Goal: Complete application form

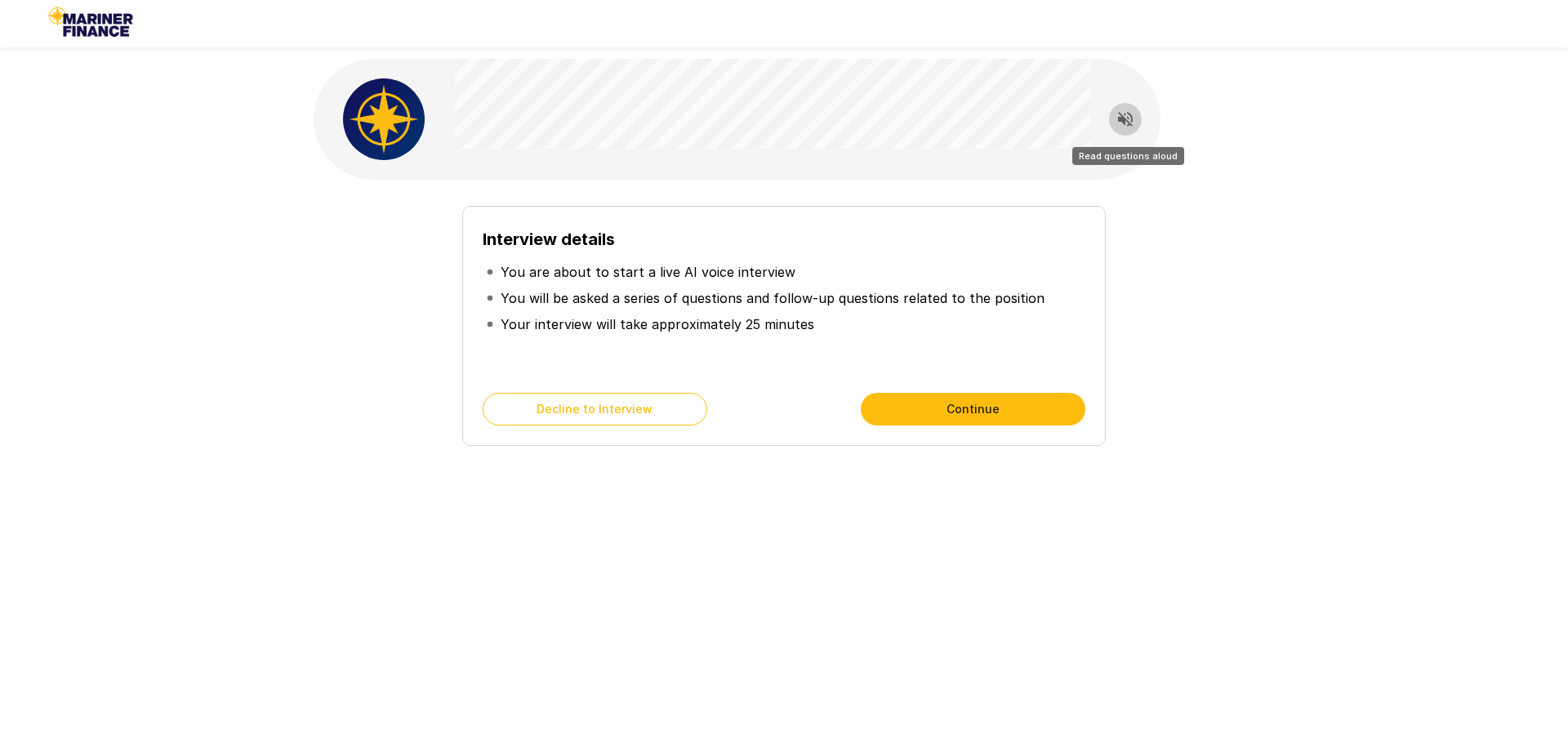
click at [1121, 120] on icon "Read questions aloud" at bounding box center [1125, 119] width 14 height 14
click at [1289, 278] on div "Interview details You are about to start a live AI voice interview You will be …" at bounding box center [784, 291] width 1568 height 583
click at [970, 409] on button "Continue" at bounding box center [972, 409] width 225 height 33
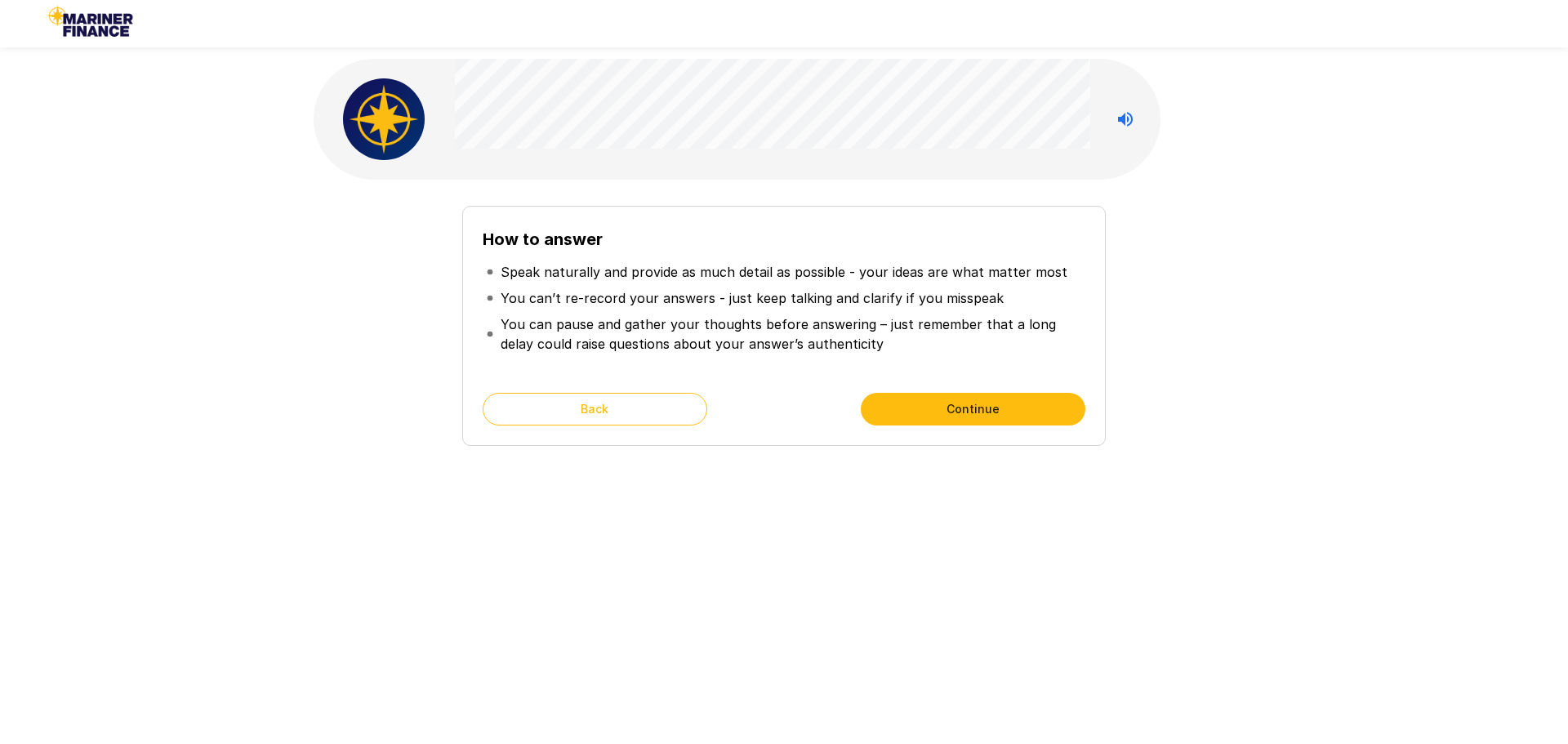
click at [905, 412] on button "Continue" at bounding box center [972, 409] width 225 height 33
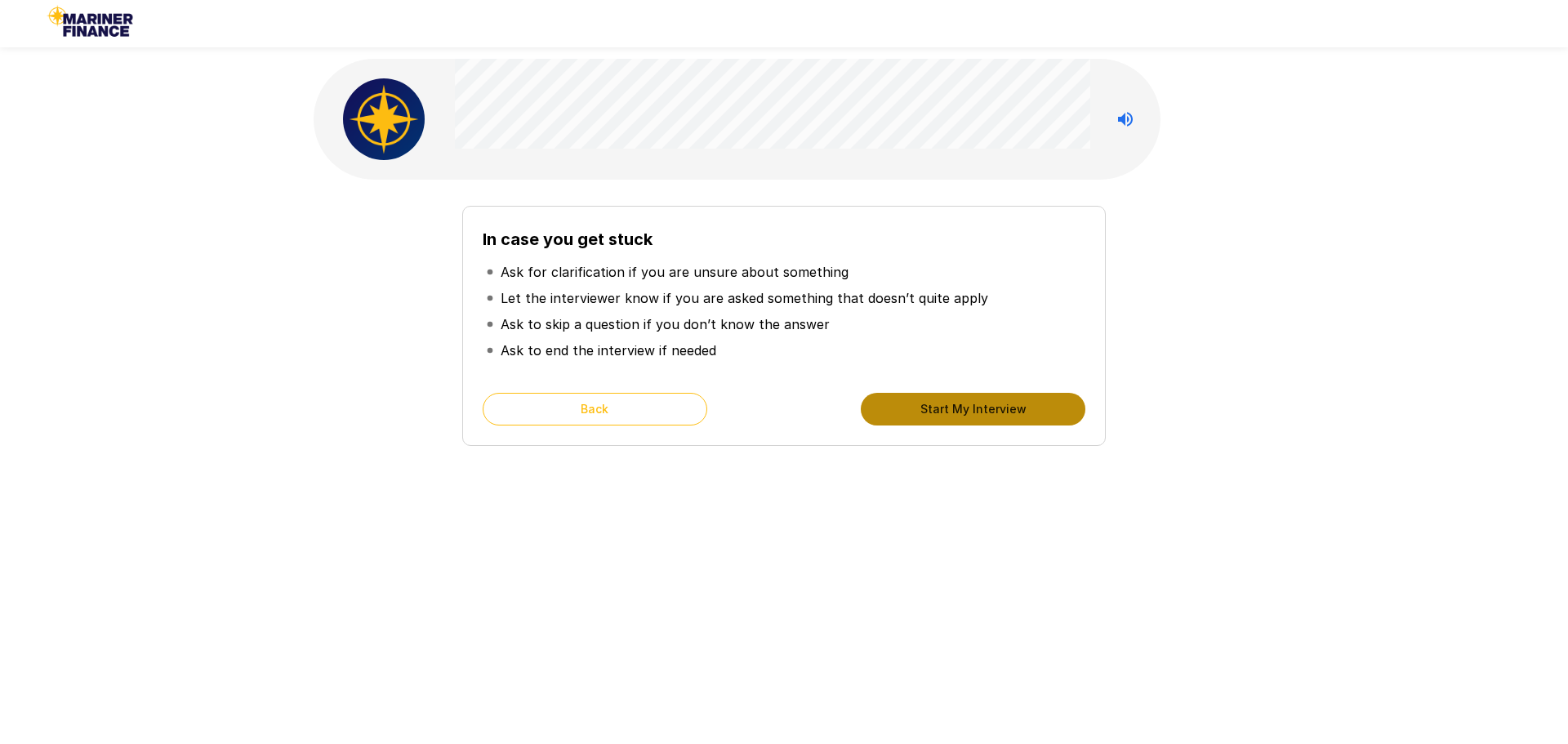
click at [905, 411] on button "Start My Interview" at bounding box center [972, 409] width 225 height 33
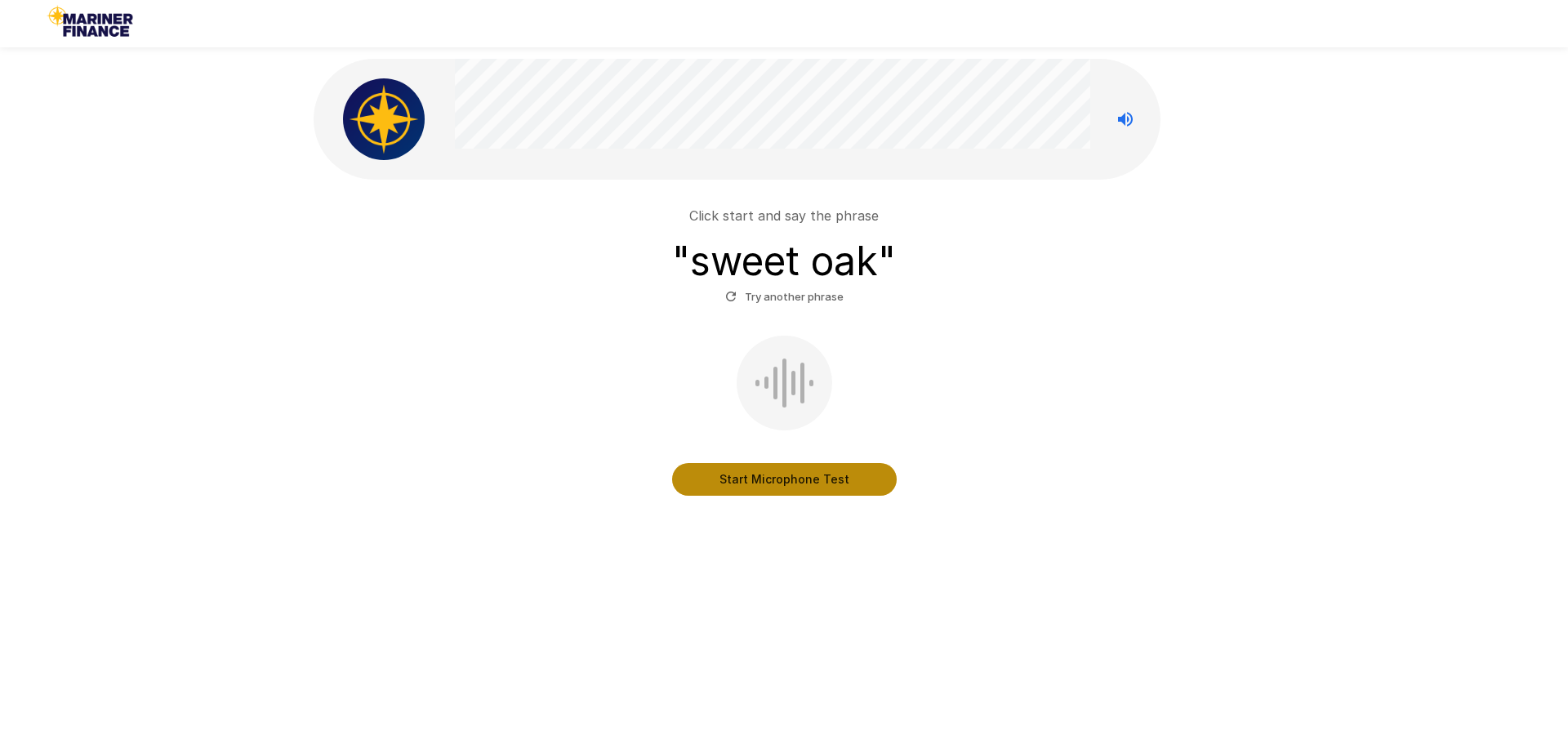
click at [778, 484] on button "Start Microphone Test" at bounding box center [784, 479] width 225 height 33
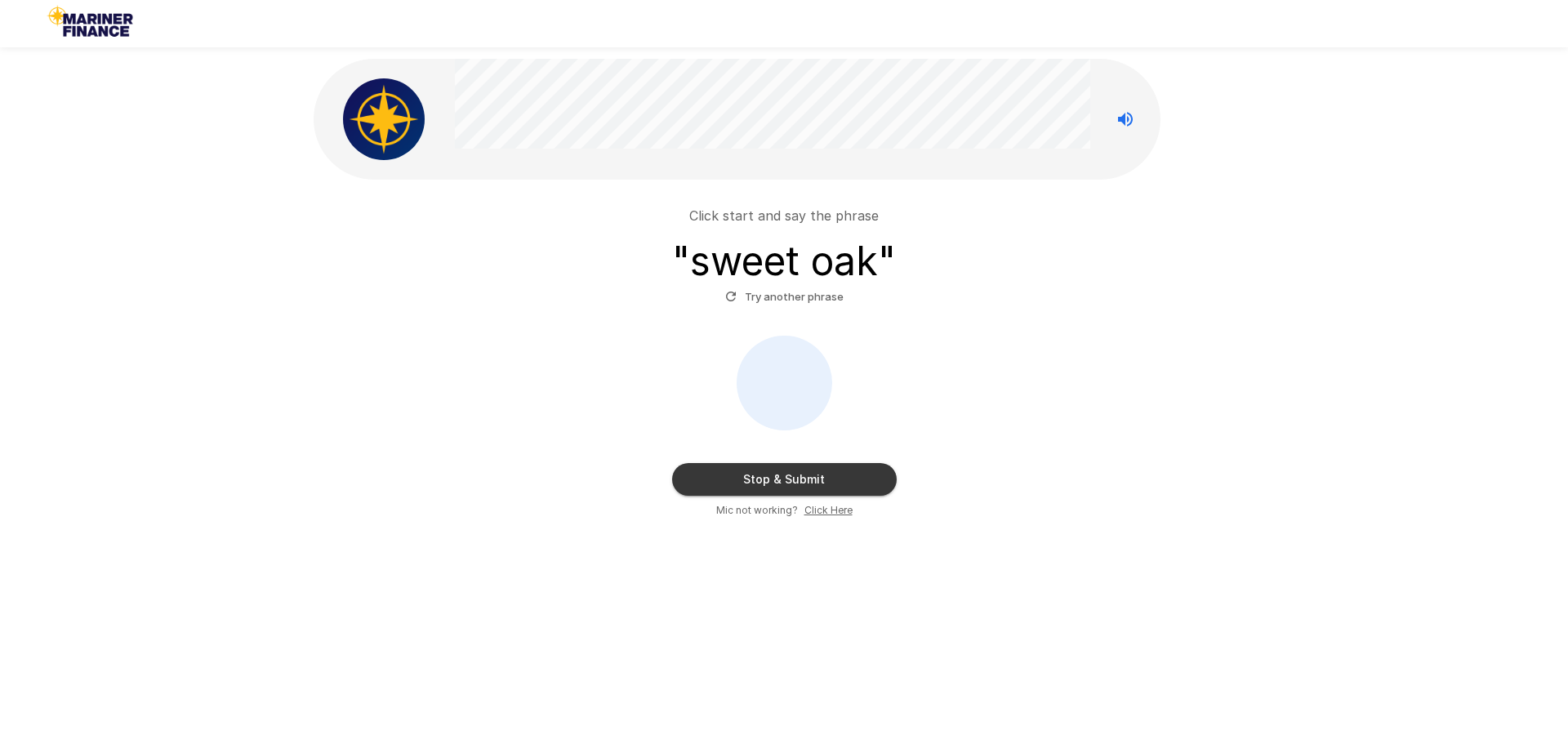
click at [811, 511] on u "Click Here" at bounding box center [828, 510] width 48 height 13
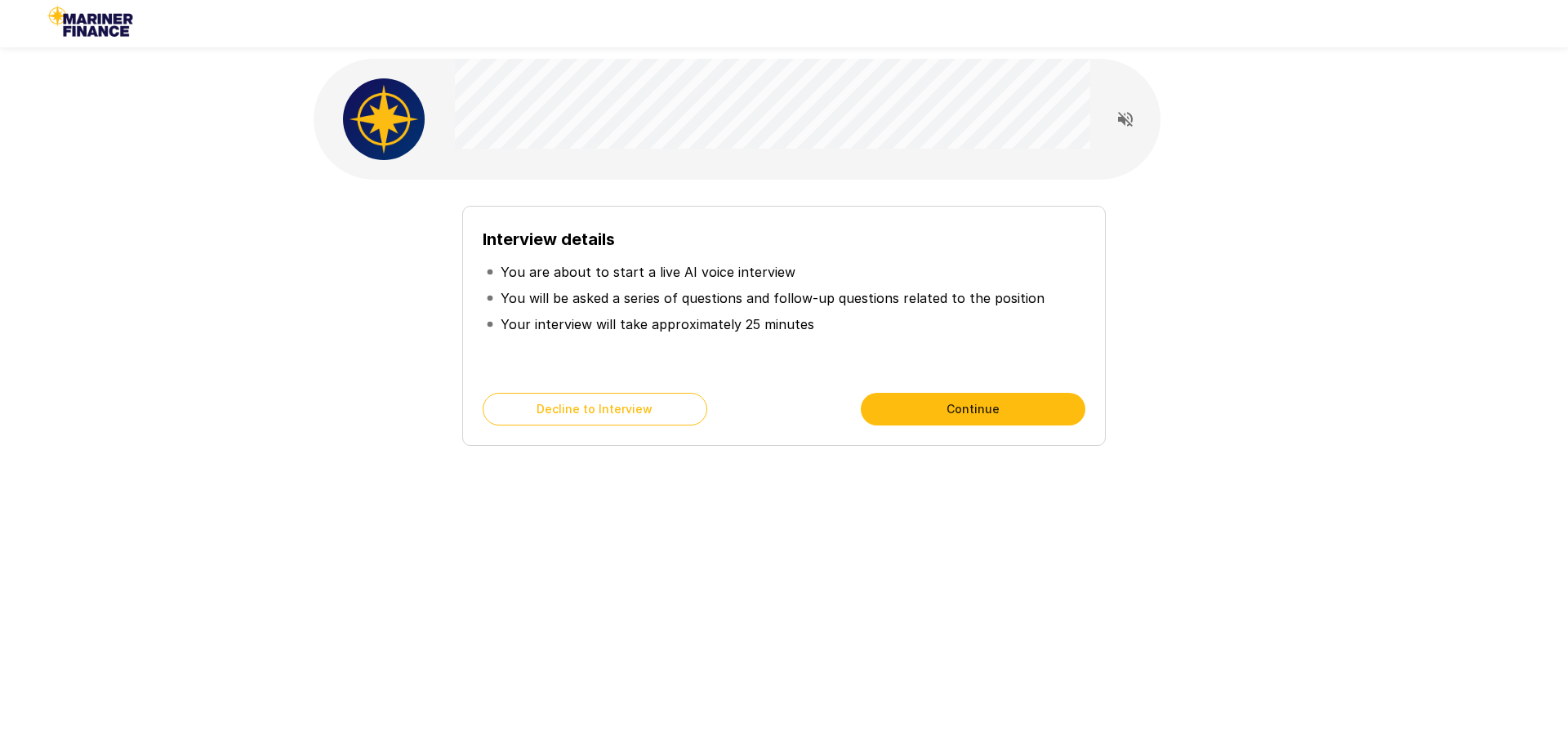
click at [920, 410] on button "Continue" at bounding box center [972, 409] width 225 height 33
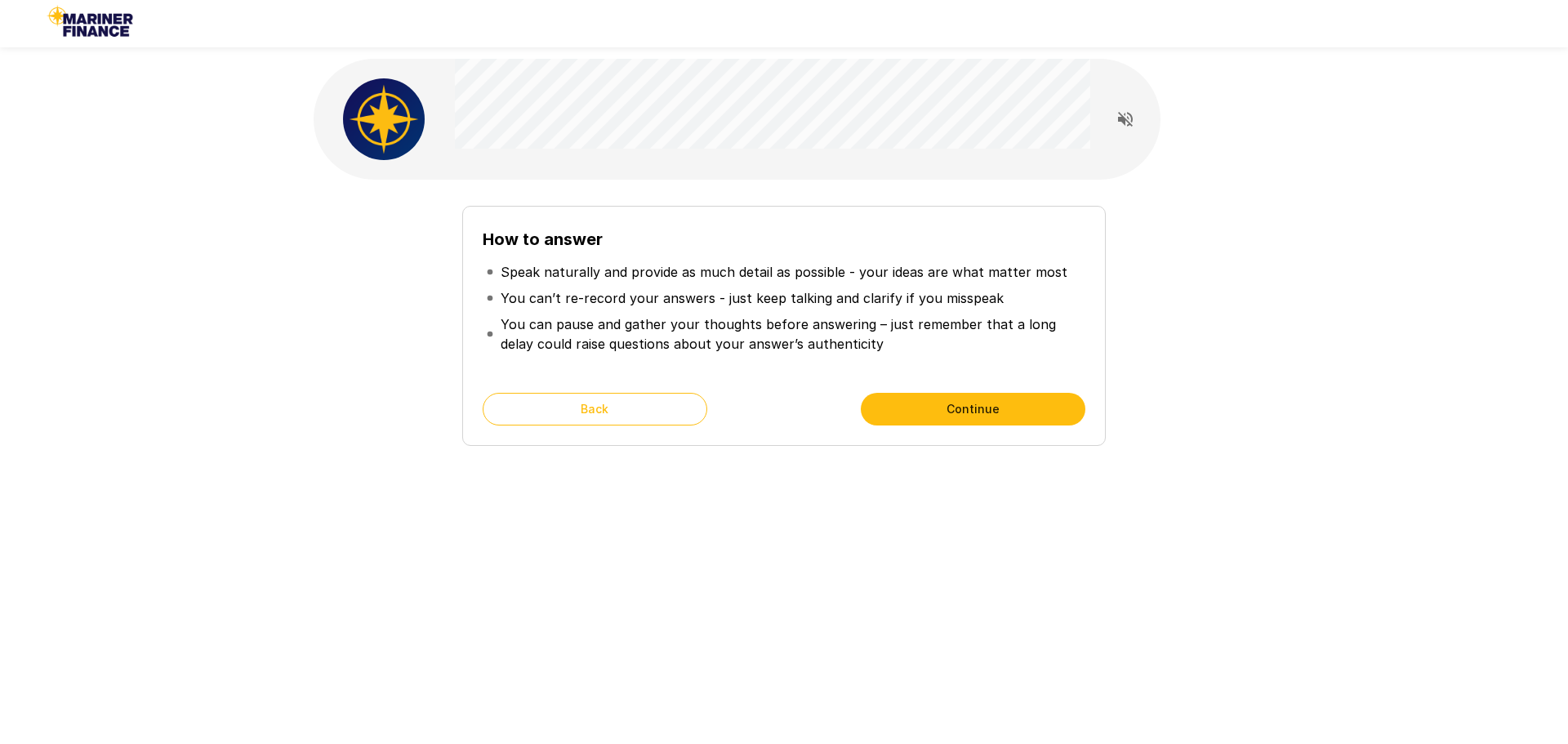
click at [920, 410] on button "Continue" at bounding box center [972, 409] width 225 height 33
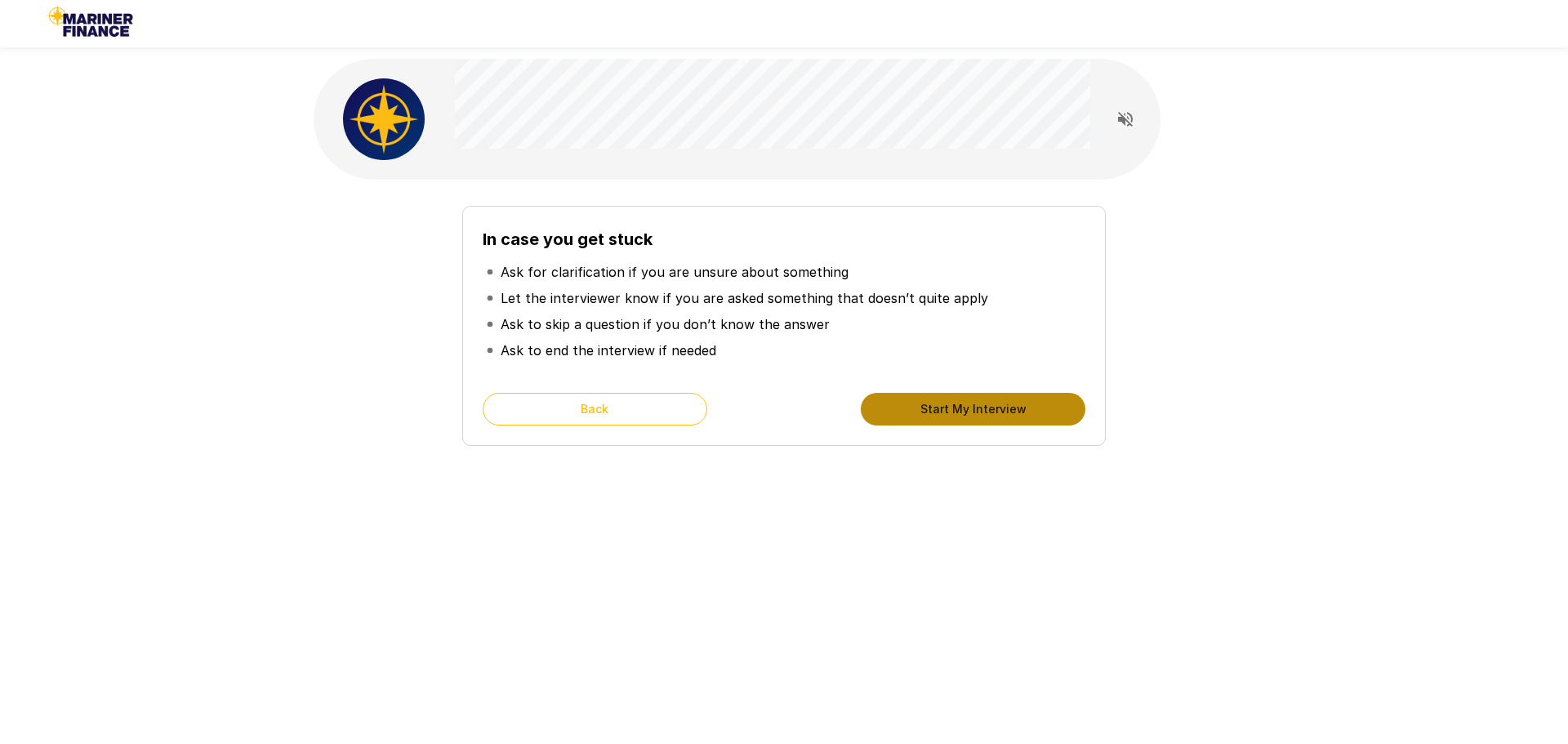
click at [920, 410] on button "Start My Interview" at bounding box center [972, 409] width 225 height 33
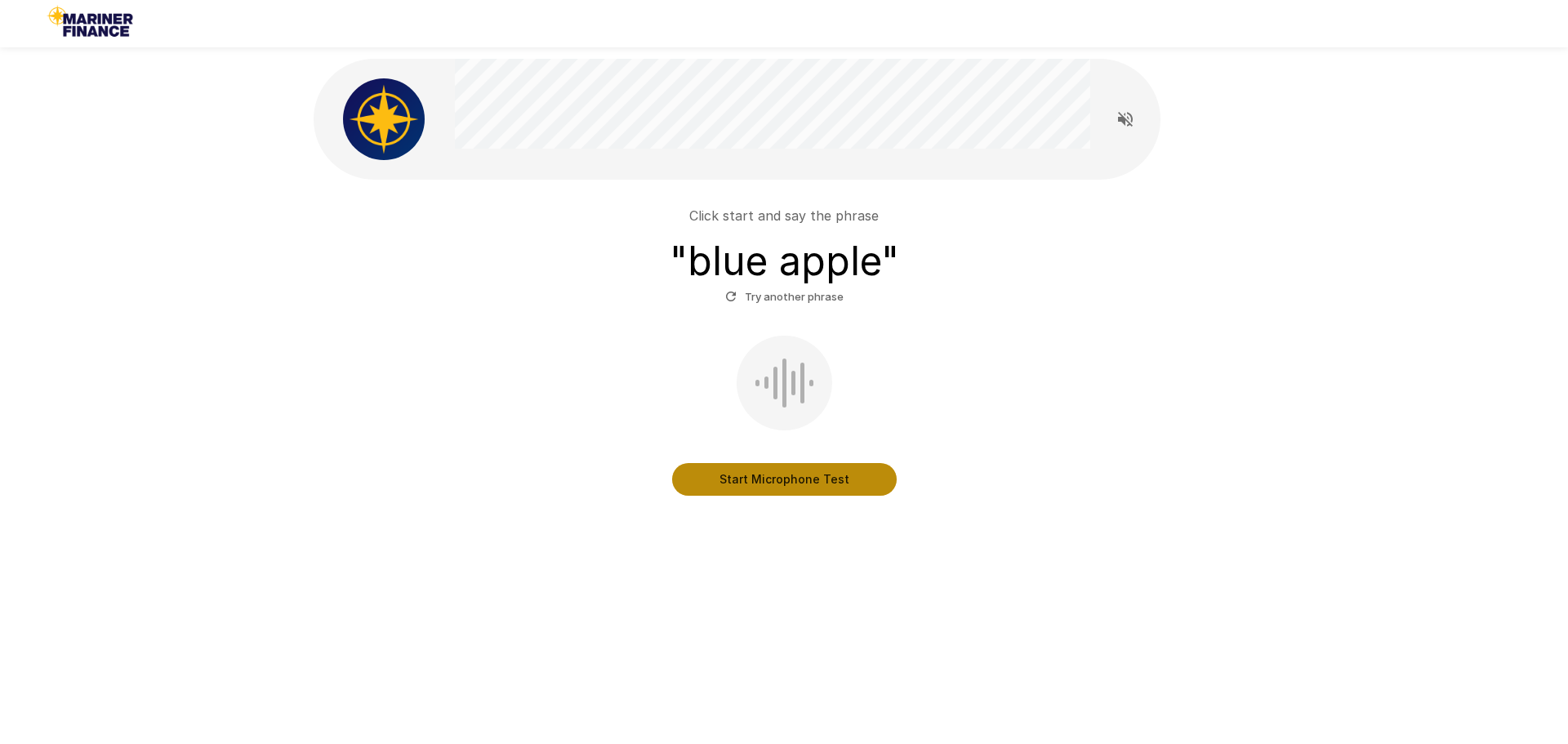
click at [783, 472] on button "Start Microphone Test" at bounding box center [784, 479] width 225 height 33
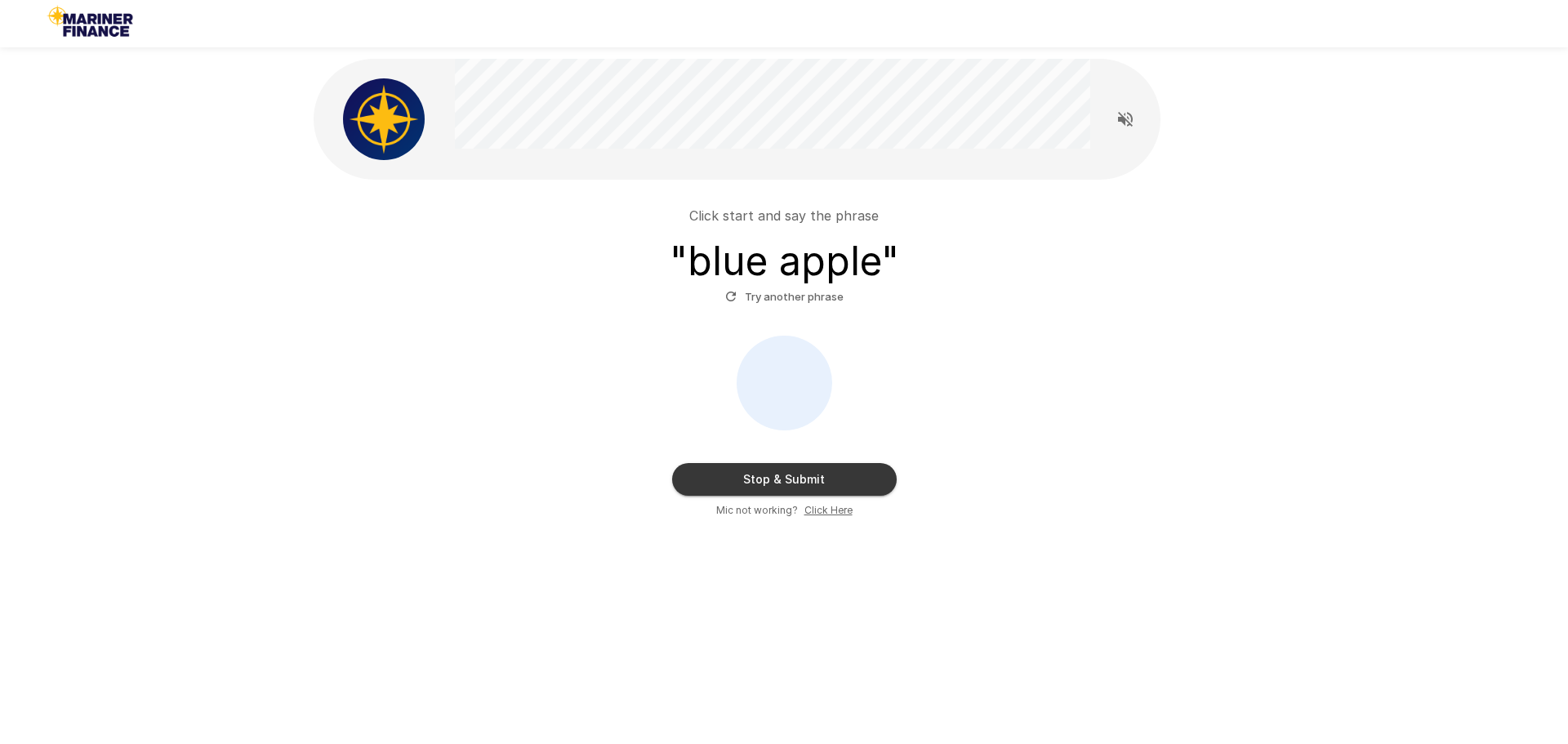
click at [1126, 118] on icon "Read questions aloud" at bounding box center [1125, 120] width 19 height 19
click at [805, 484] on button "Stop & Submit" at bounding box center [784, 479] width 225 height 33
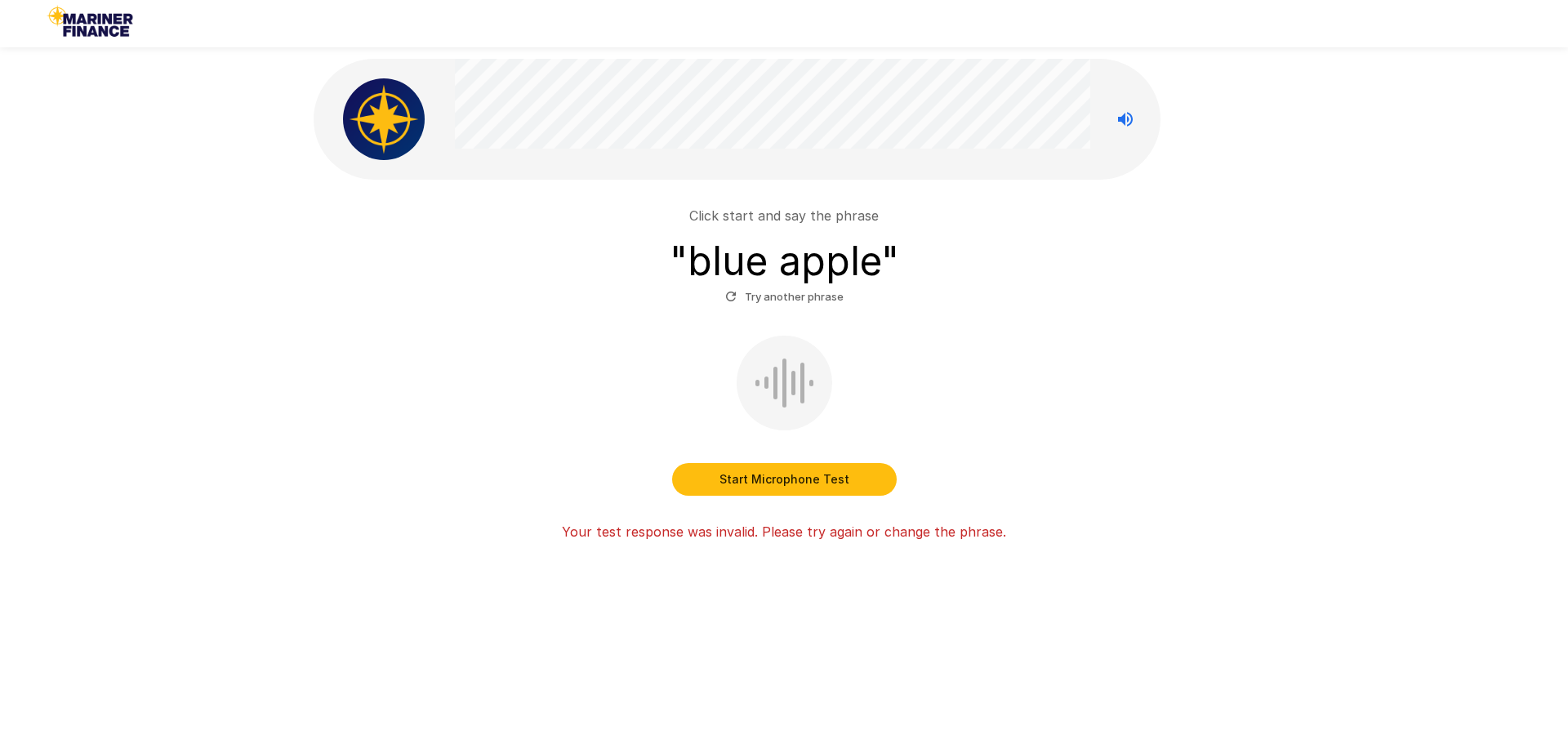
click at [780, 478] on button "Start Microphone Test" at bounding box center [784, 479] width 225 height 33
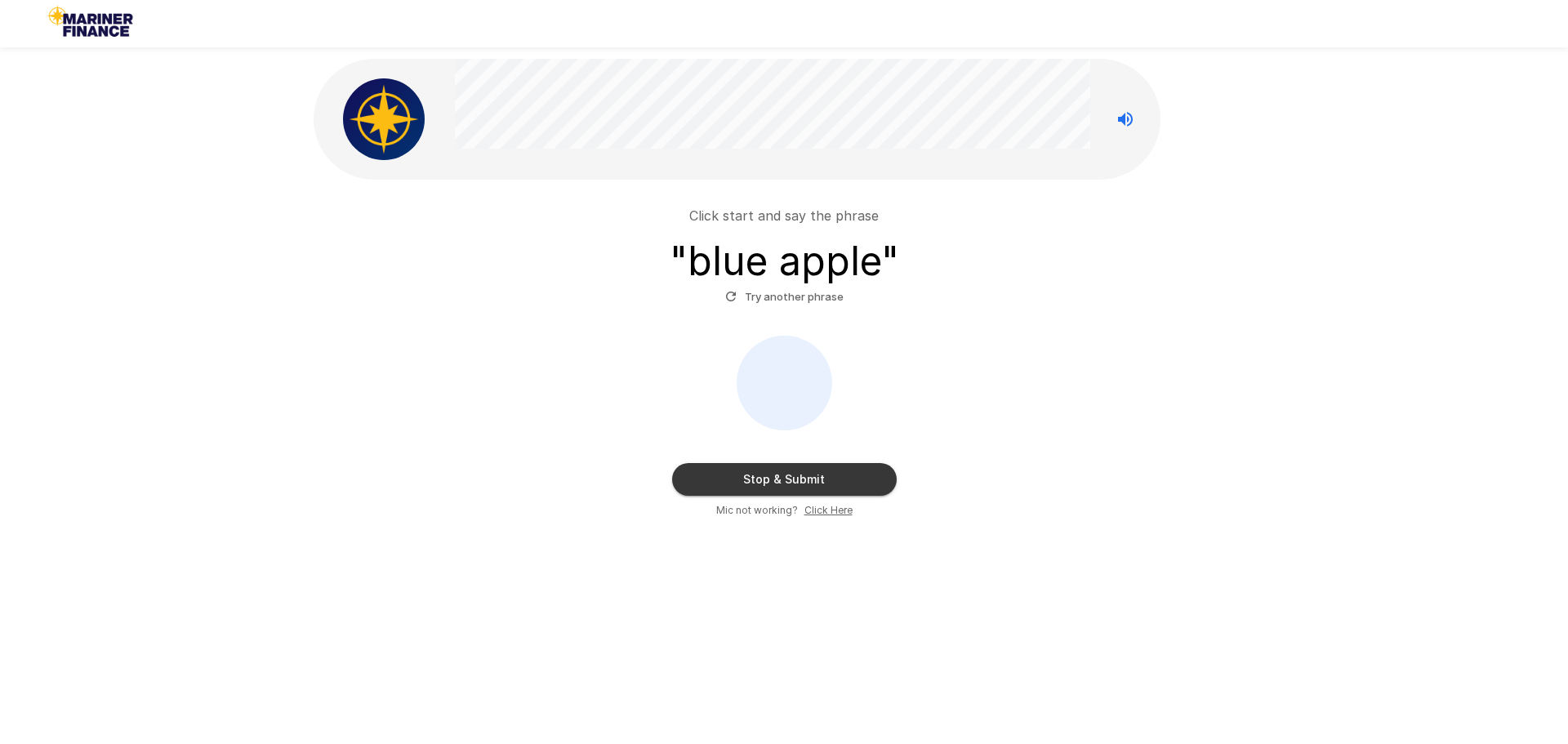
click at [785, 478] on button "Stop & Submit" at bounding box center [784, 479] width 225 height 33
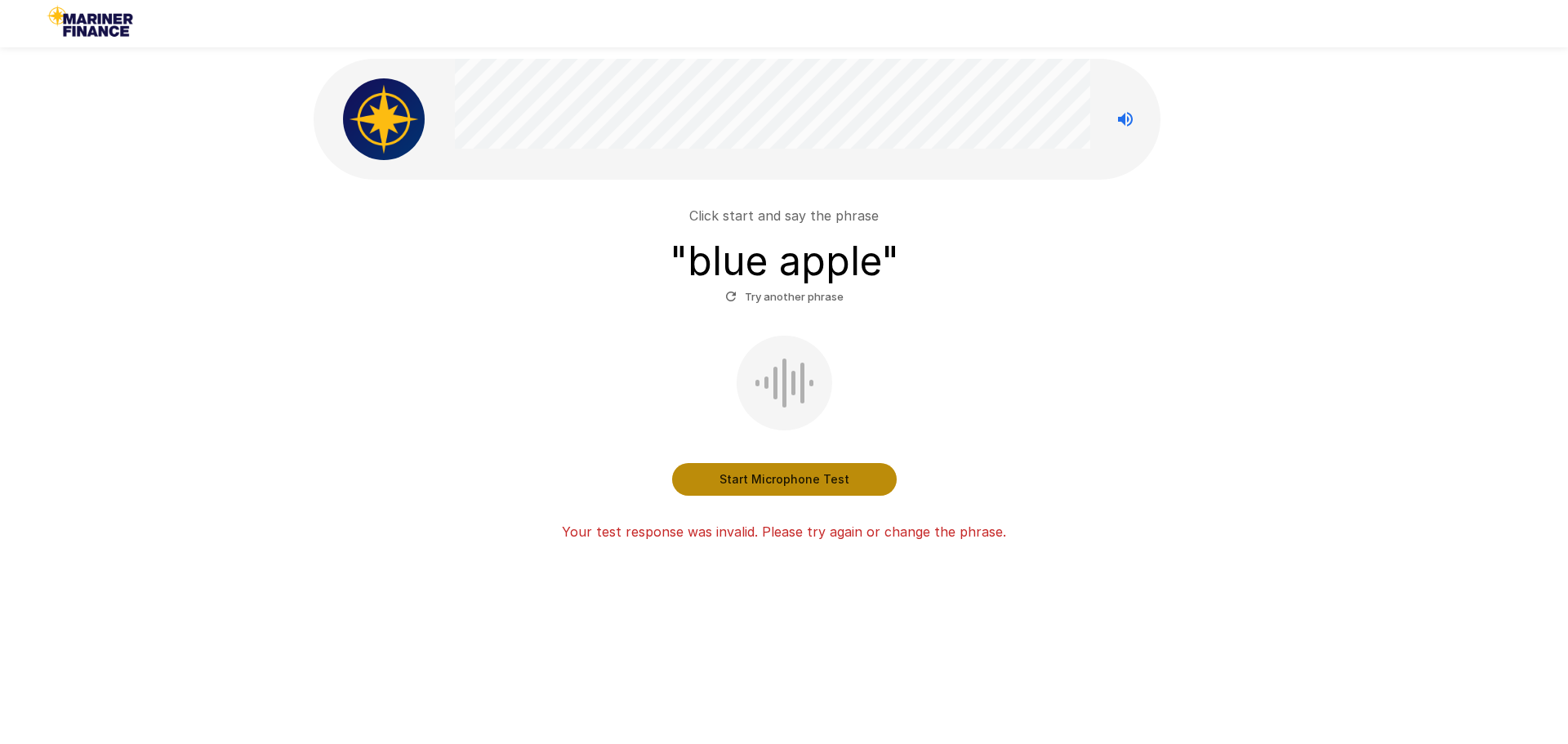
click at [785, 474] on button "Start Microphone Test" at bounding box center [784, 479] width 225 height 33
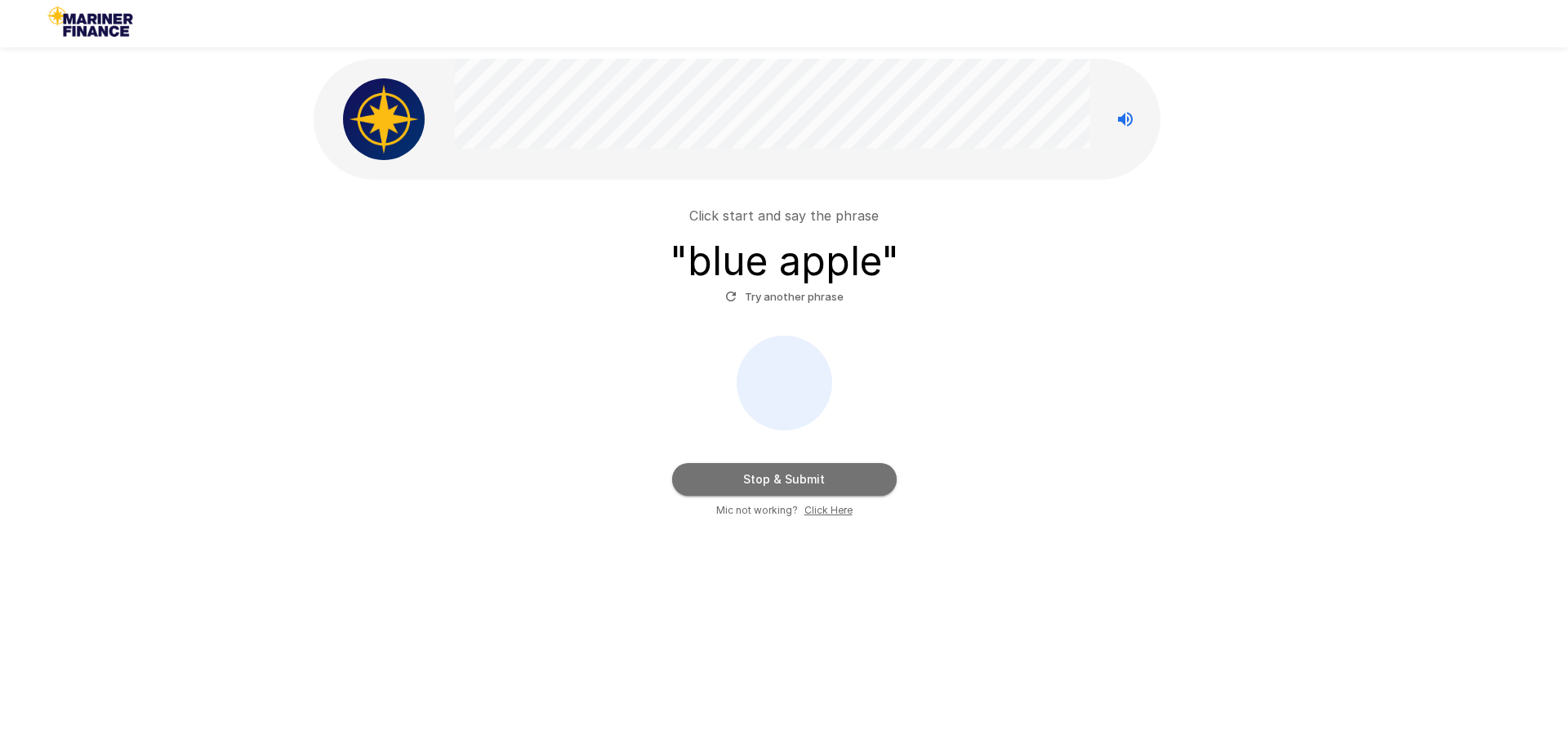
drag, startPoint x: 826, startPoint y: 478, endPoint x: 798, endPoint y: 478, distance: 28.0
click at [798, 478] on button "Stop & Submit" at bounding box center [784, 479] width 225 height 33
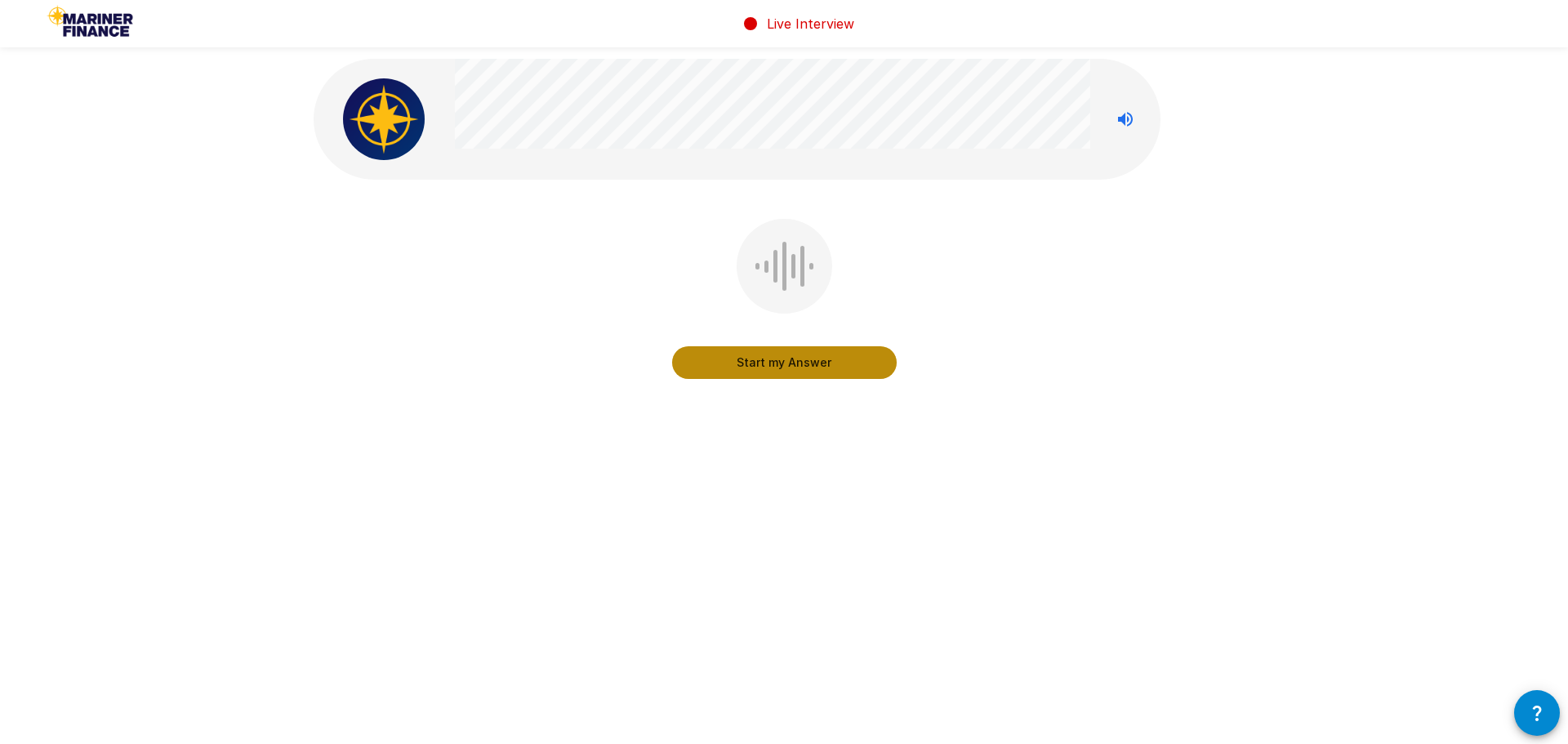
drag, startPoint x: 781, startPoint y: 366, endPoint x: 770, endPoint y: 361, distance: 12.1
drag, startPoint x: 770, startPoint y: 361, endPoint x: 753, endPoint y: 360, distance: 17.0
click at [753, 360] on button "Start my Answer" at bounding box center [784, 362] width 225 height 33
drag, startPoint x: 754, startPoint y: 360, endPoint x: 740, endPoint y: 360, distance: 14.0
click at [740, 360] on button "Stop & Submit" at bounding box center [784, 362] width 225 height 33
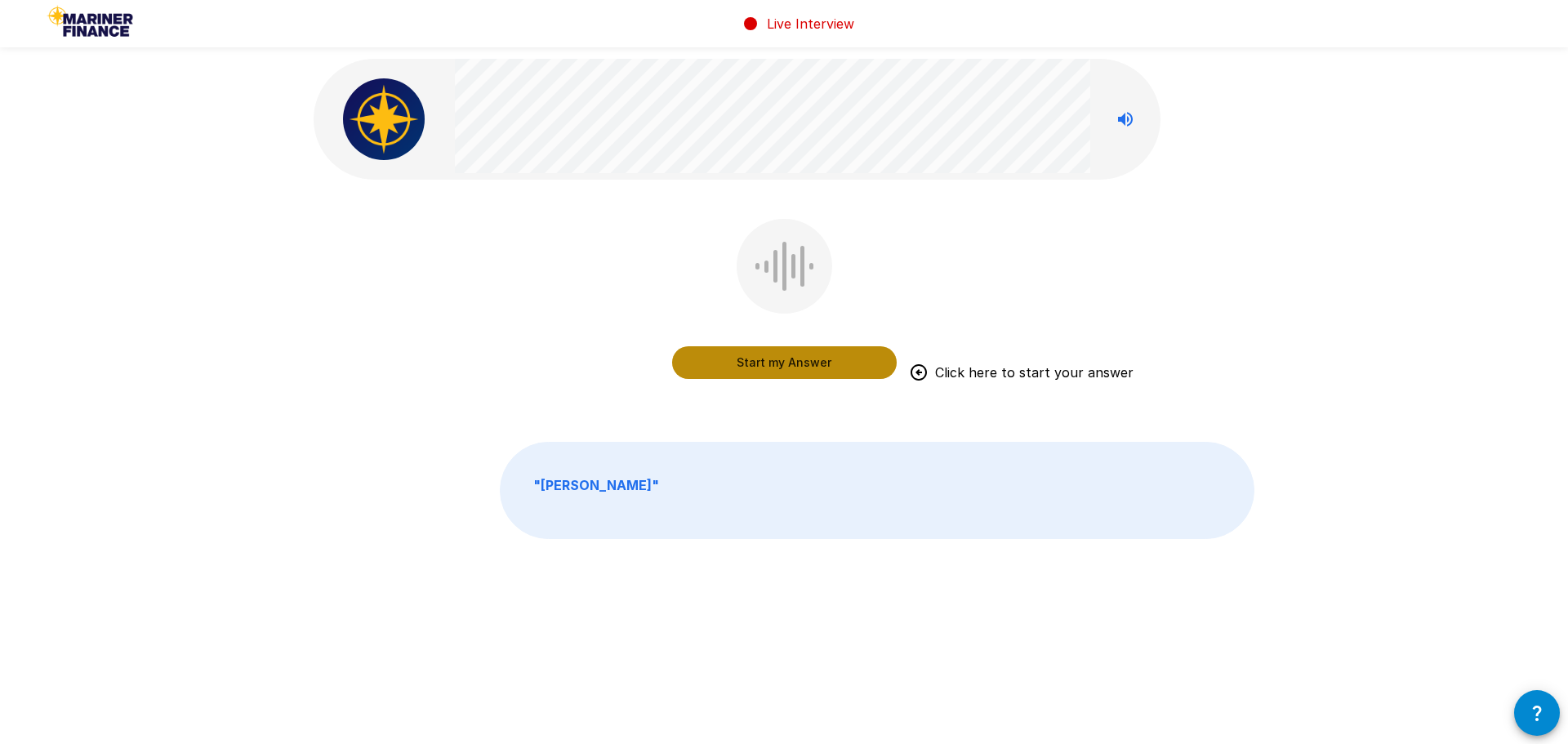
click at [764, 359] on button "Start my Answer" at bounding box center [784, 362] width 225 height 33
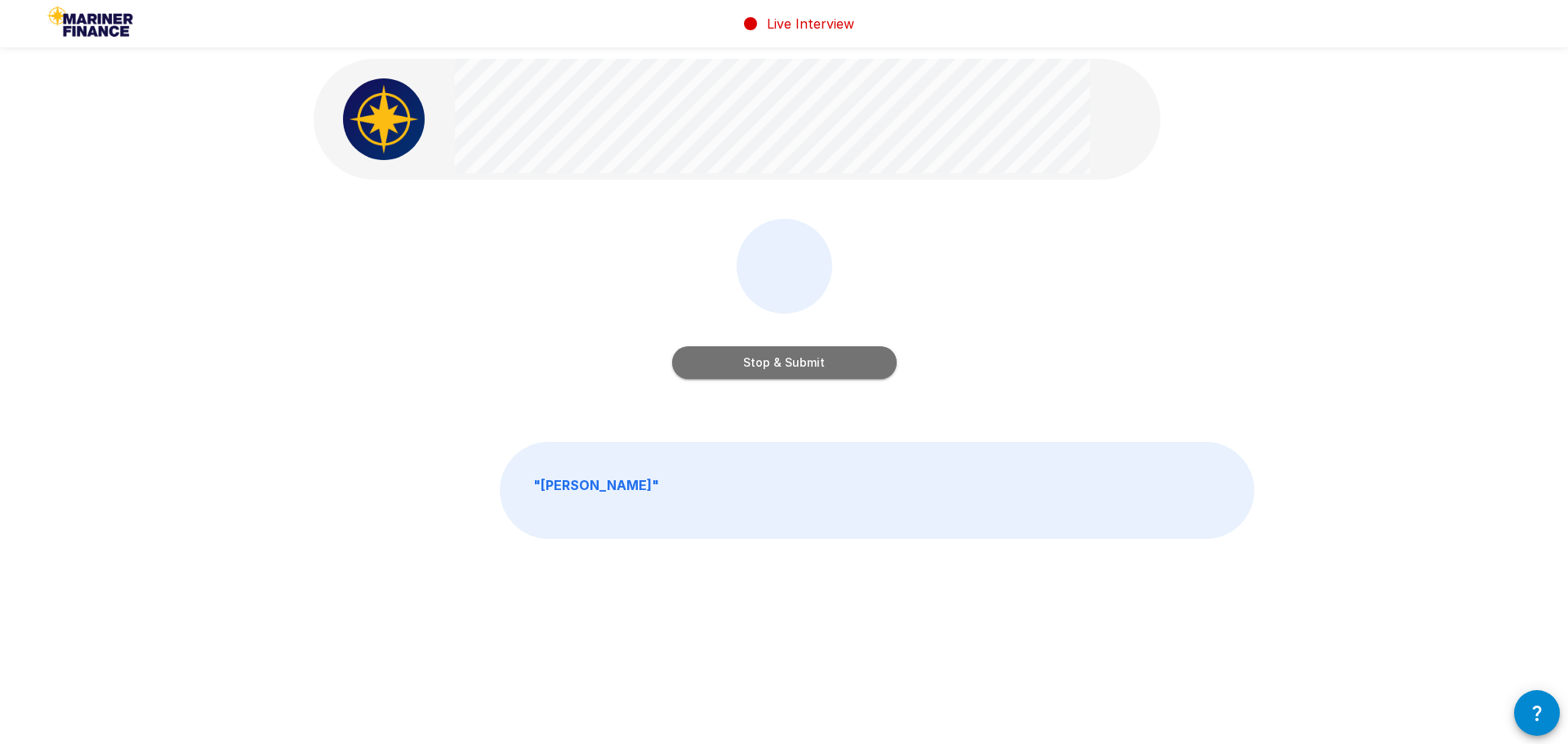
click at [783, 359] on button "Stop & Submit" at bounding box center [784, 362] width 225 height 33
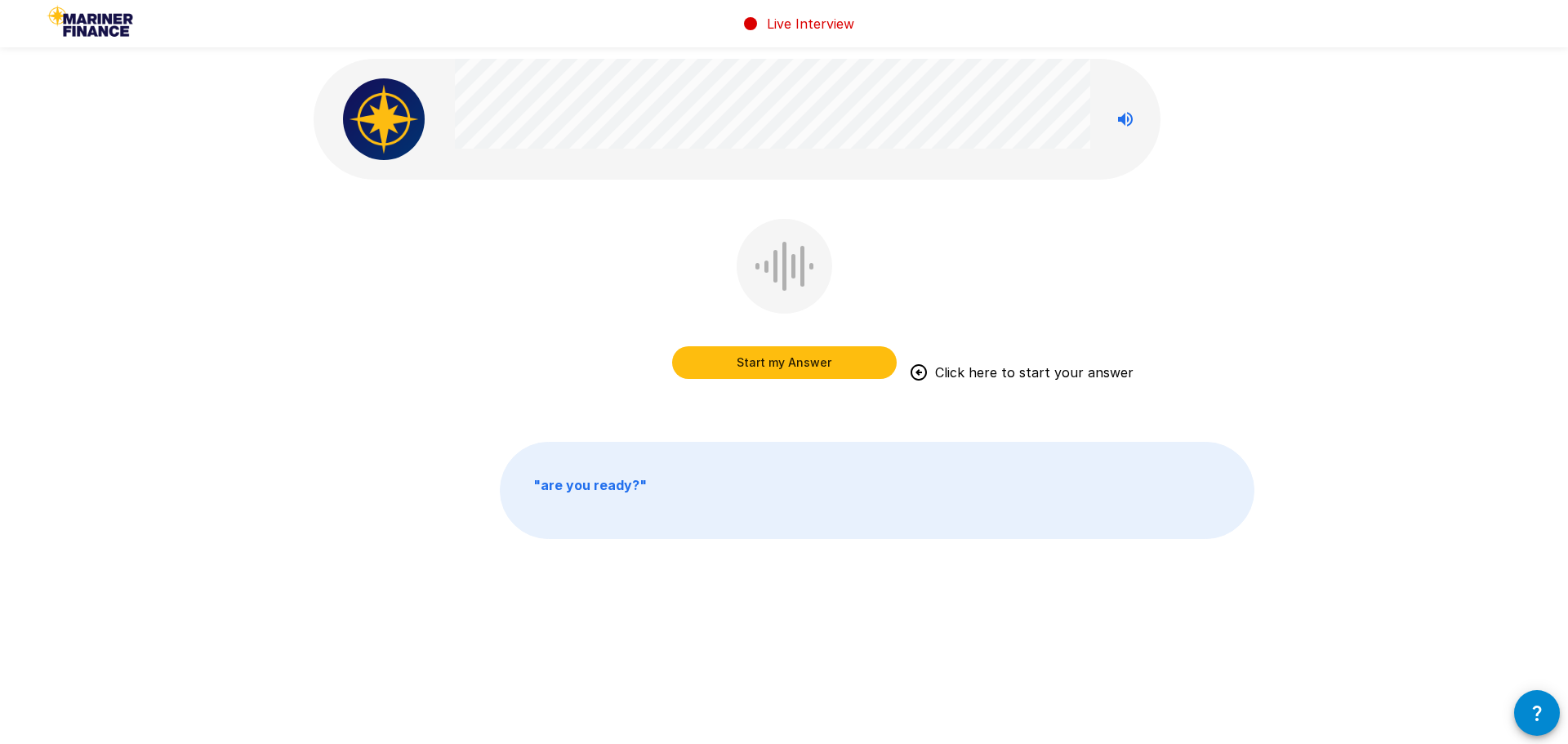
click at [783, 359] on button "Start my Answer" at bounding box center [784, 362] width 225 height 33
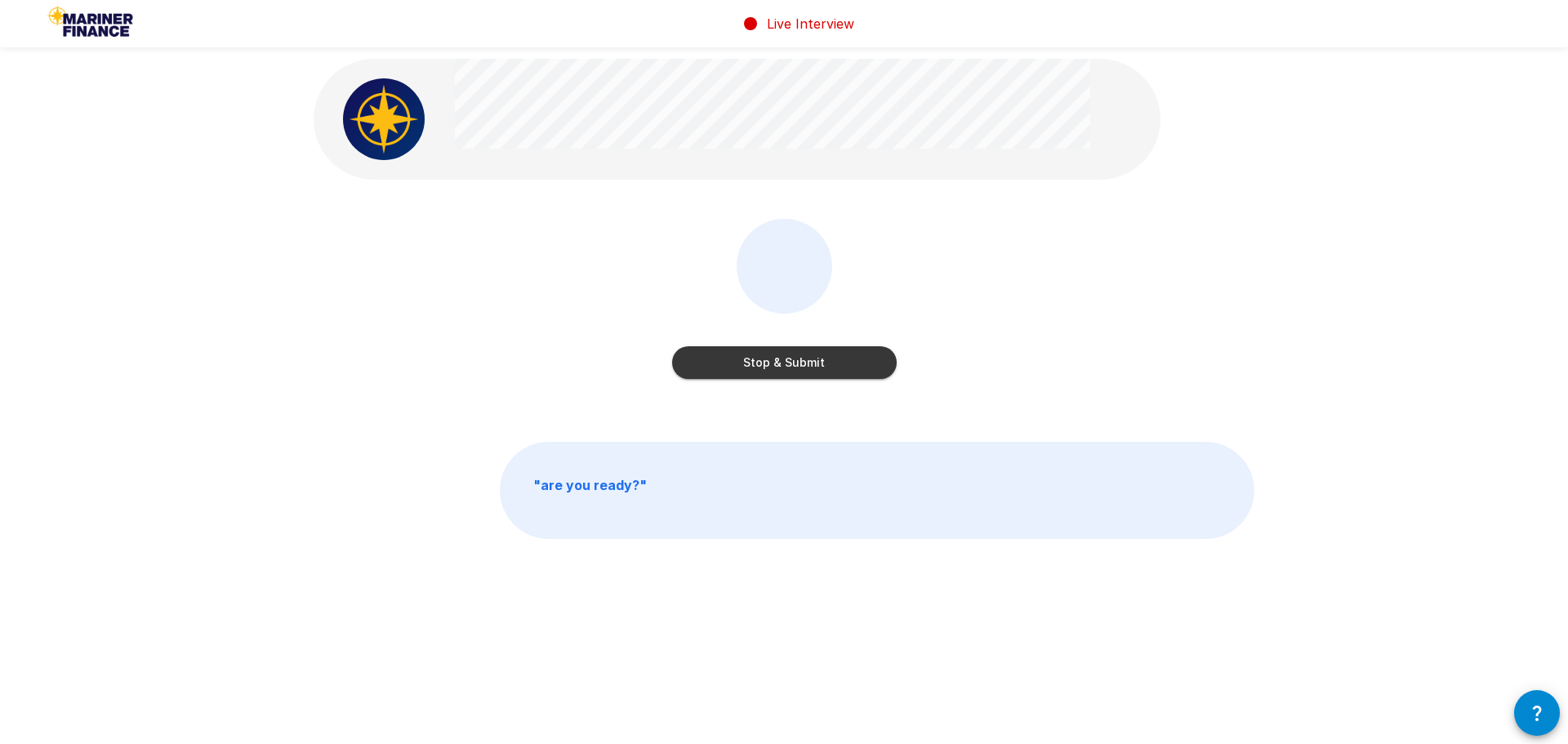
click at [783, 359] on button "Stop & Submit" at bounding box center [784, 362] width 225 height 33
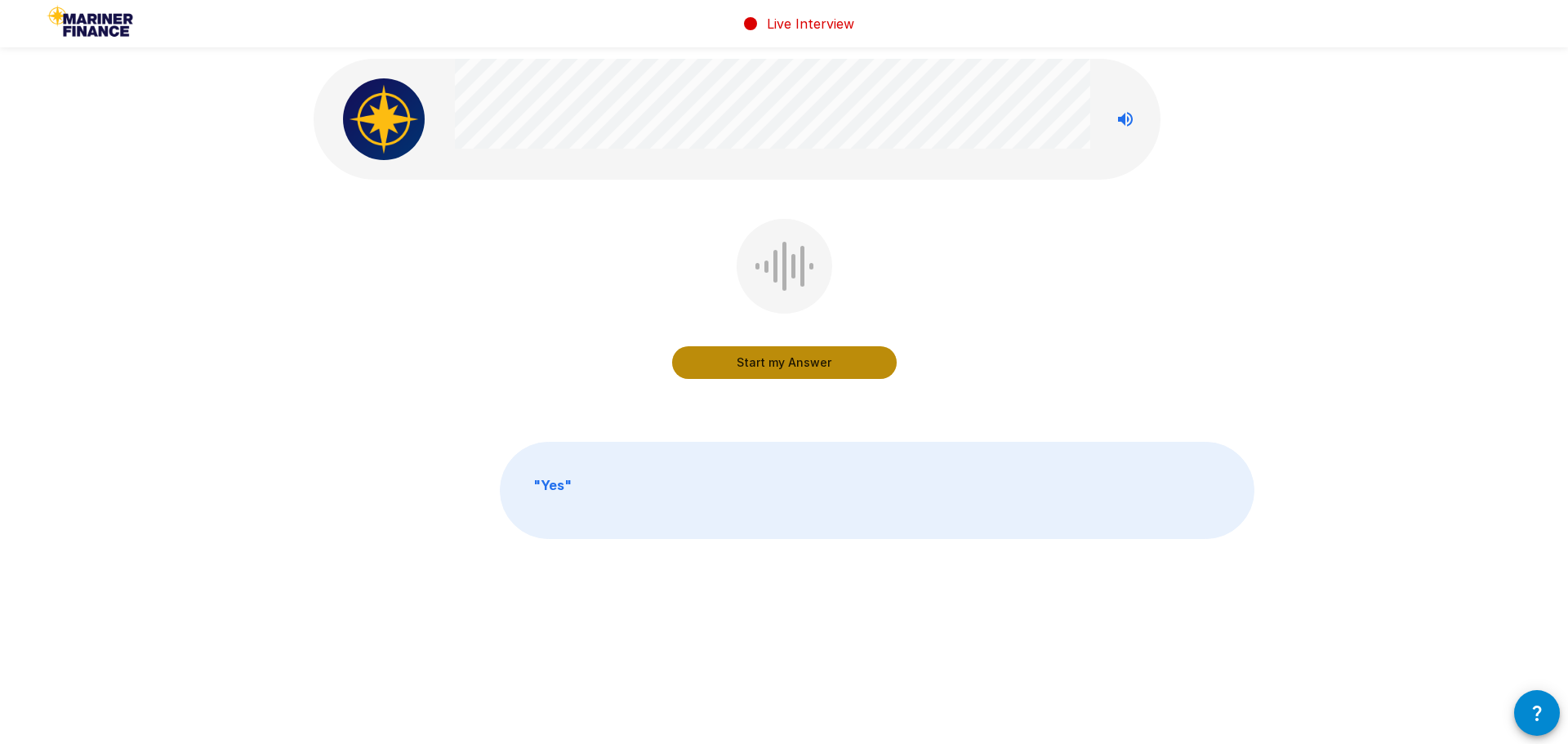
click at [783, 359] on button "Start my Answer" at bounding box center [784, 362] width 225 height 33
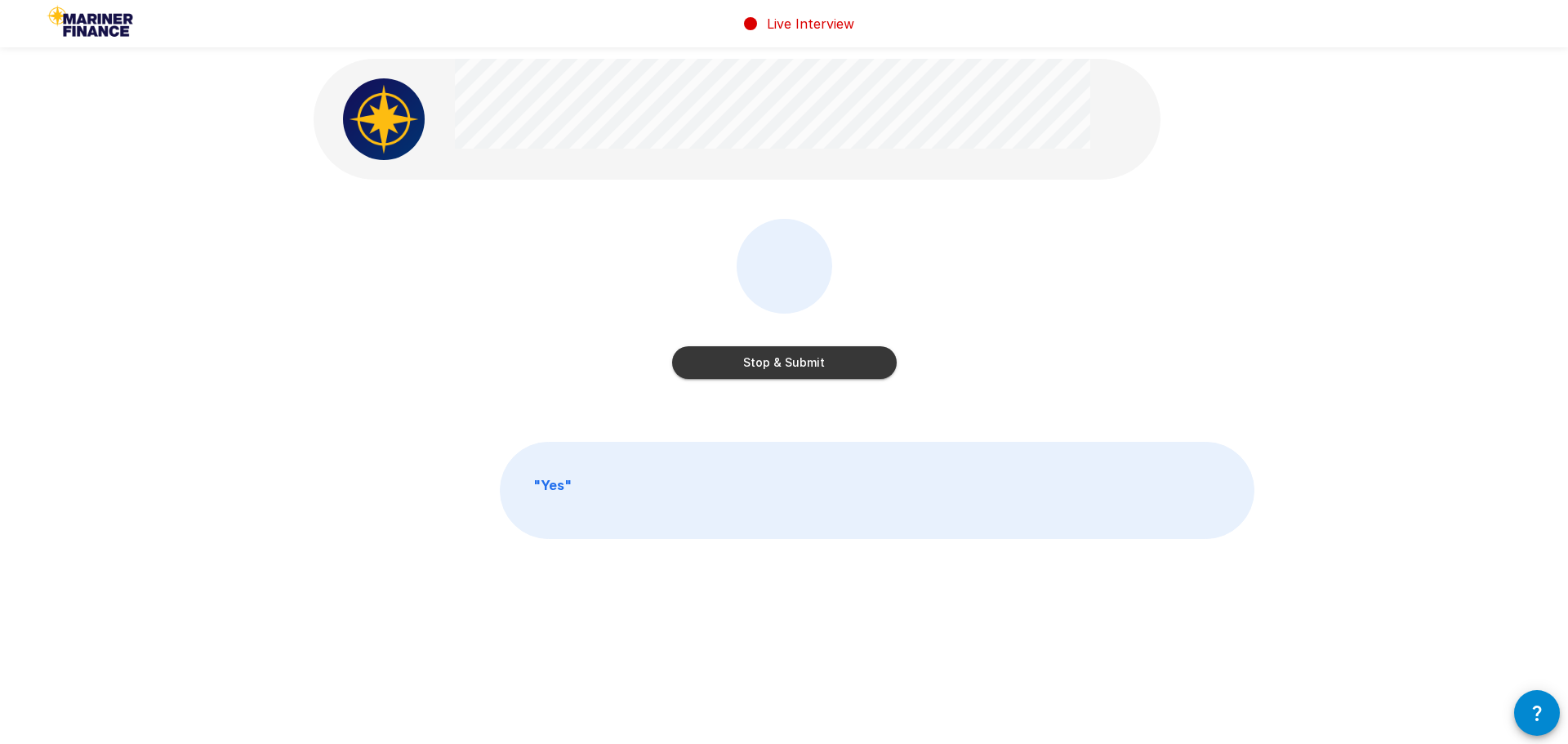
click at [783, 359] on button "Stop & Submit" at bounding box center [784, 362] width 225 height 33
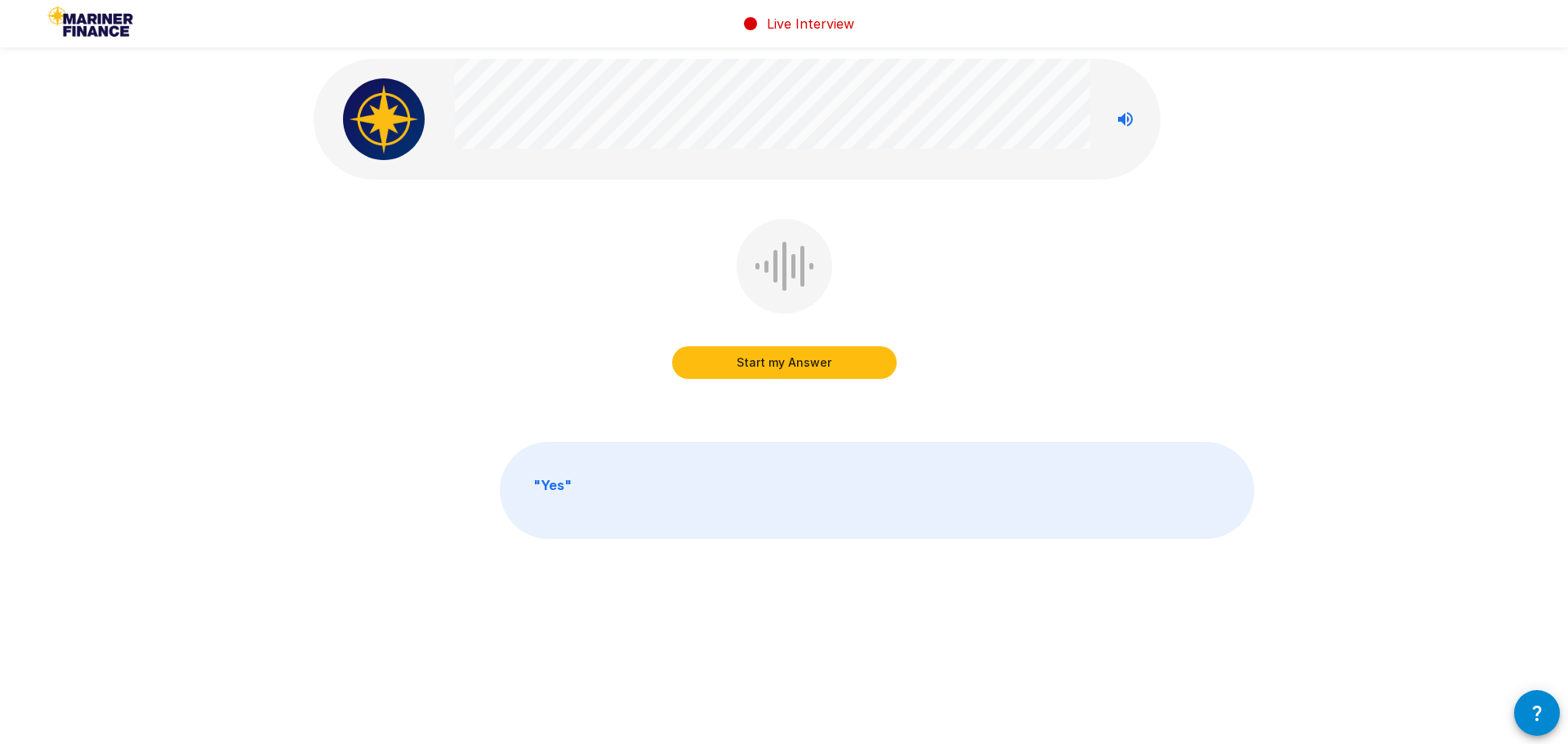
click at [783, 359] on button "Start my Answer" at bounding box center [784, 362] width 225 height 33
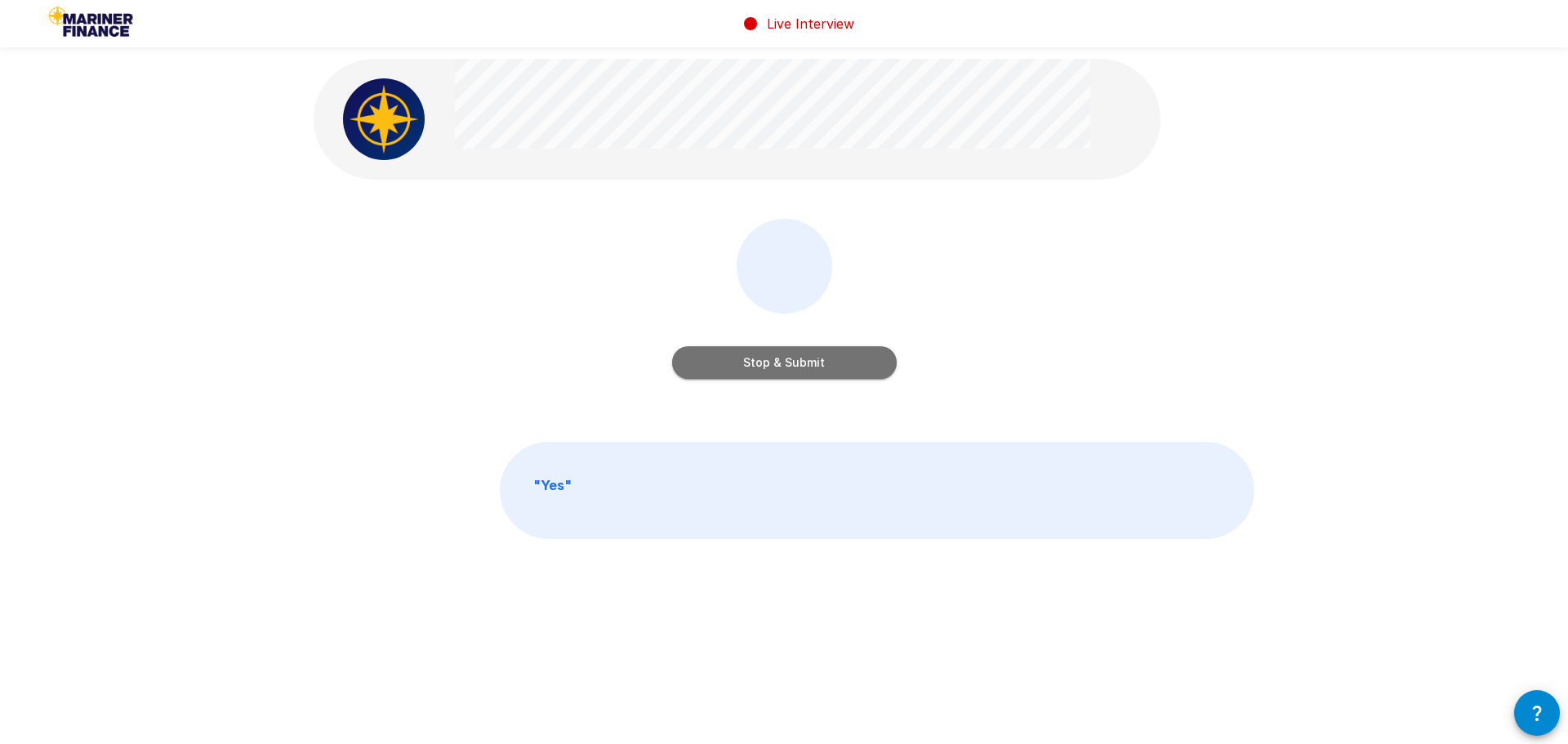
click at [783, 359] on button "Stop & Submit" at bounding box center [784, 362] width 225 height 33
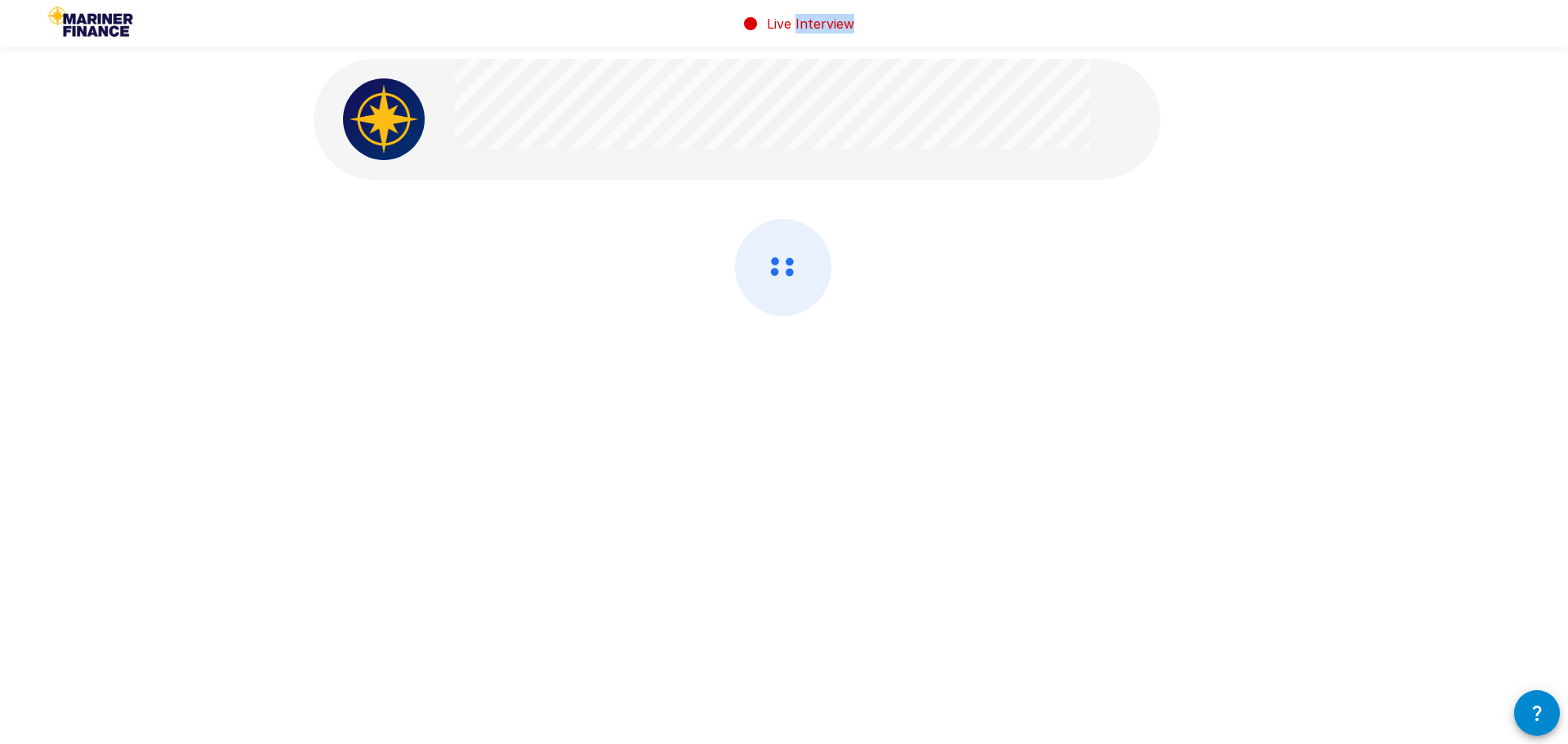
click at [783, 359] on div at bounding box center [784, 310] width 941 height 184
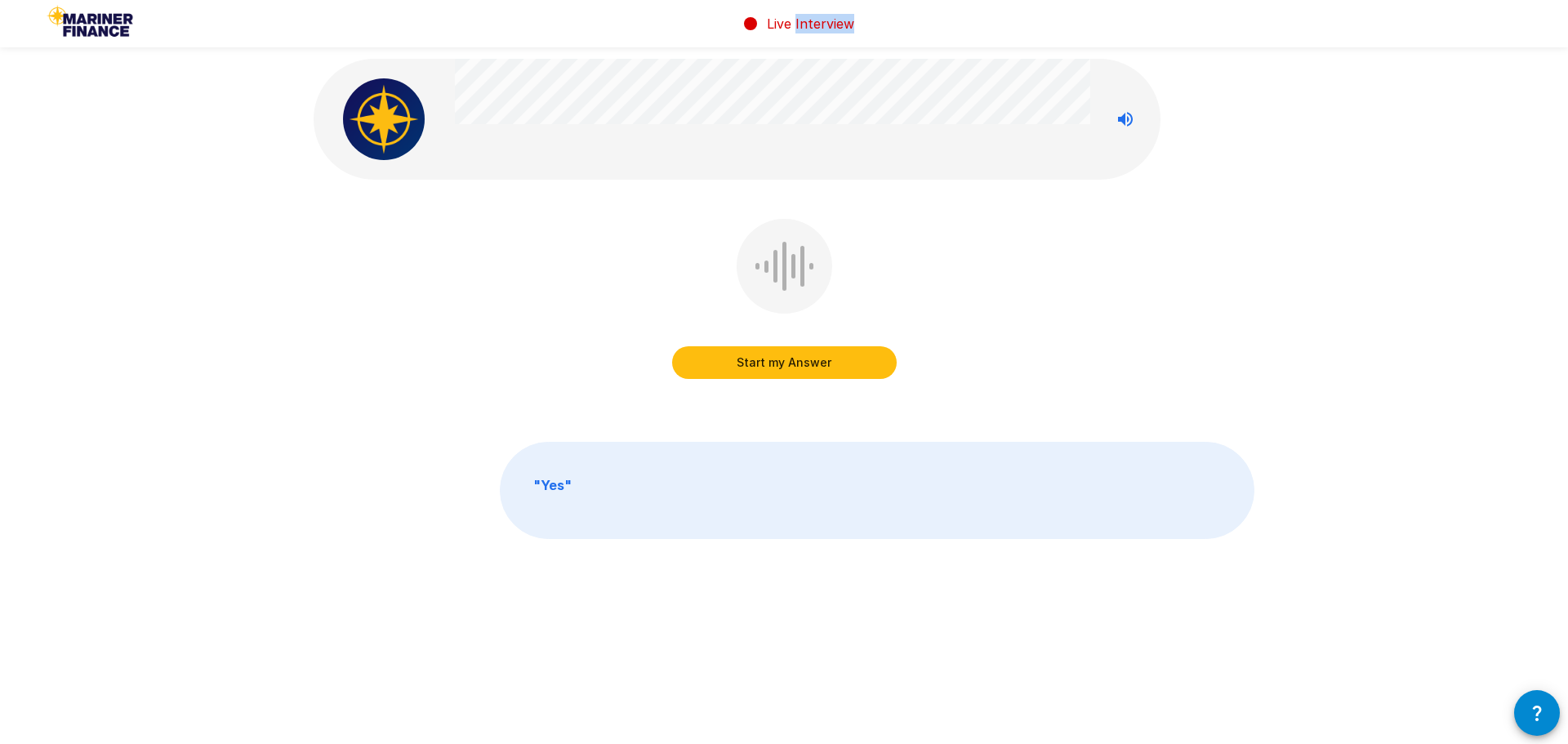
click at [783, 359] on button "Start my Answer" at bounding box center [784, 362] width 225 height 33
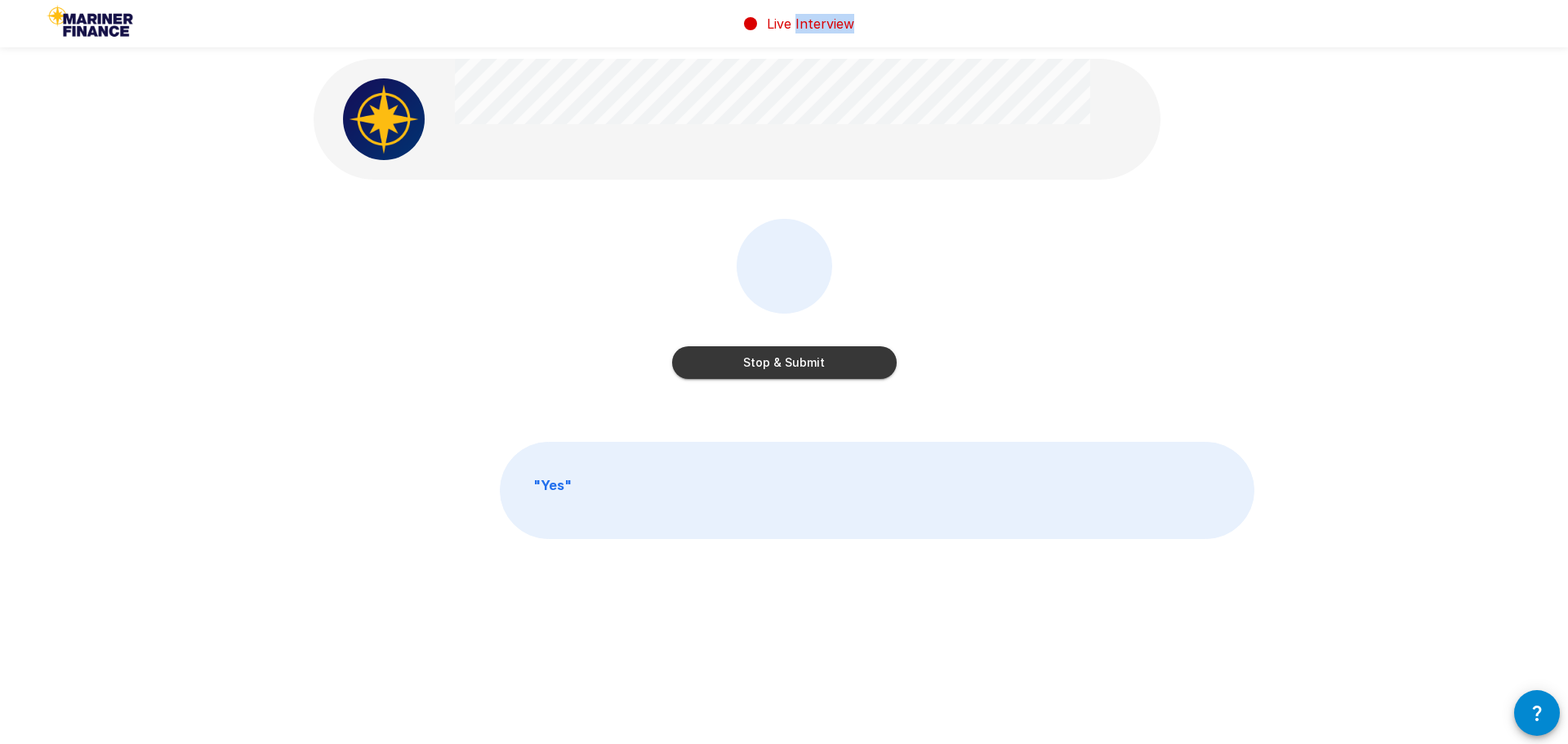
click at [783, 359] on button "Stop & Submit" at bounding box center [784, 362] width 225 height 33
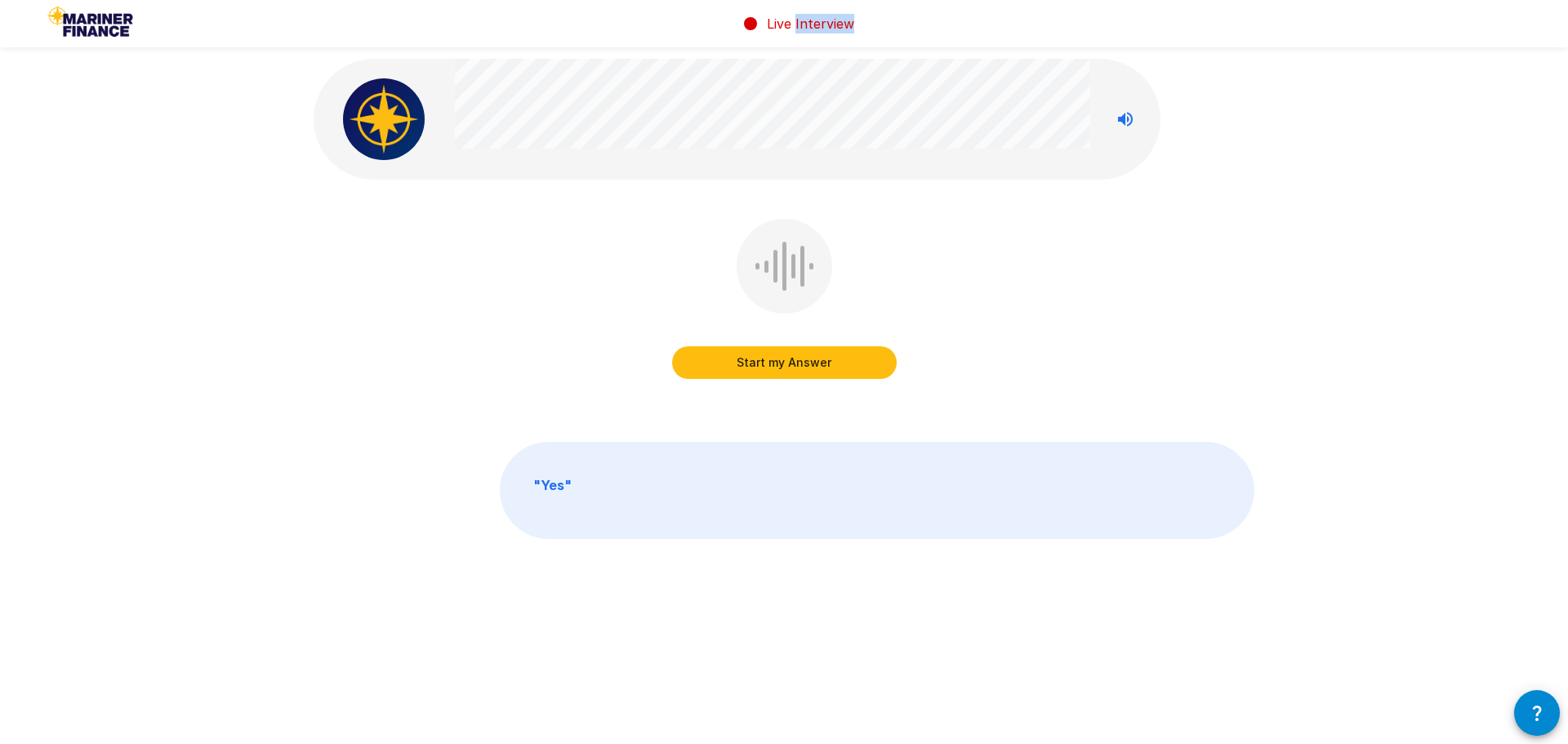
click at [783, 359] on button "Start my Answer" at bounding box center [784, 362] width 225 height 33
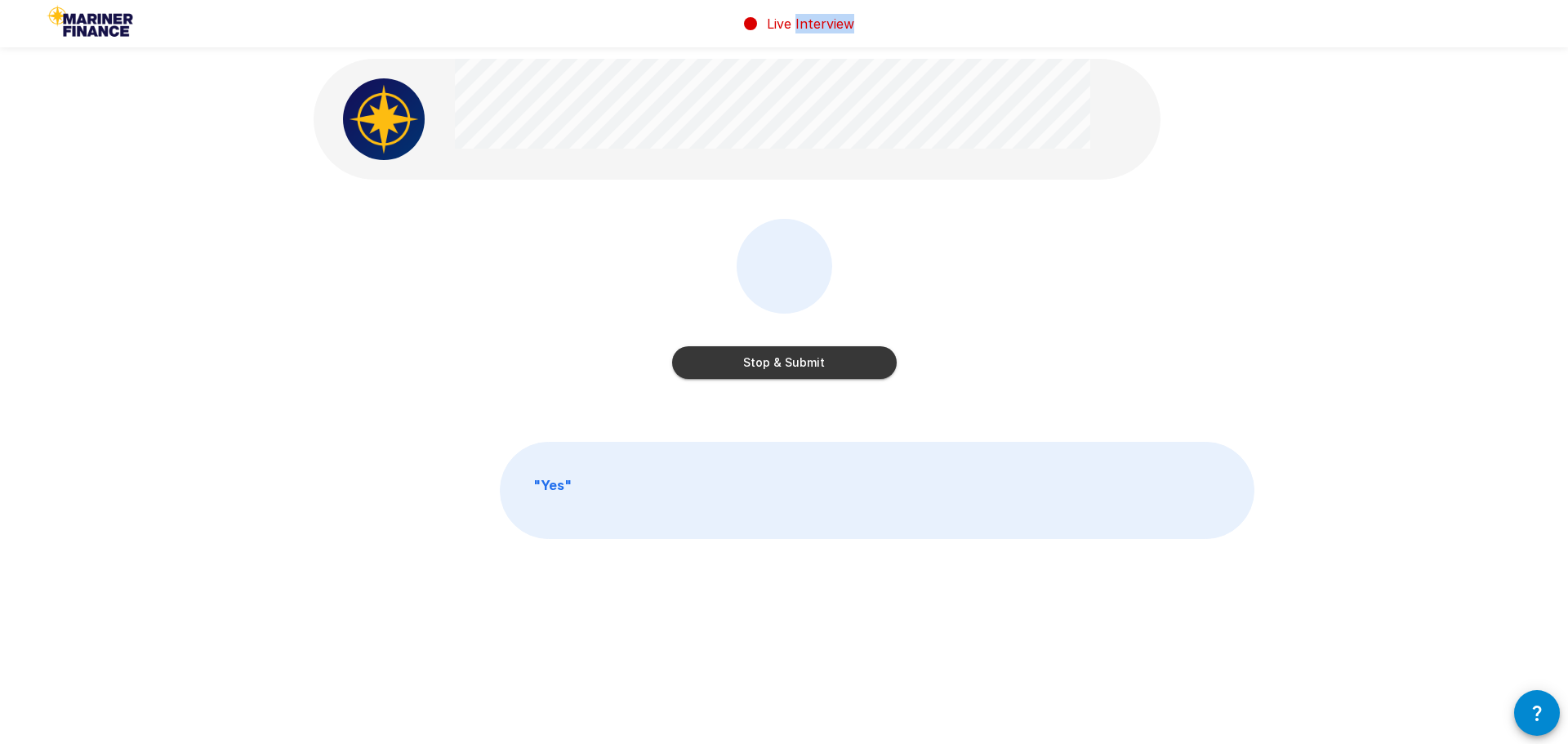
click at [783, 359] on button "Stop & Submit" at bounding box center [784, 362] width 225 height 33
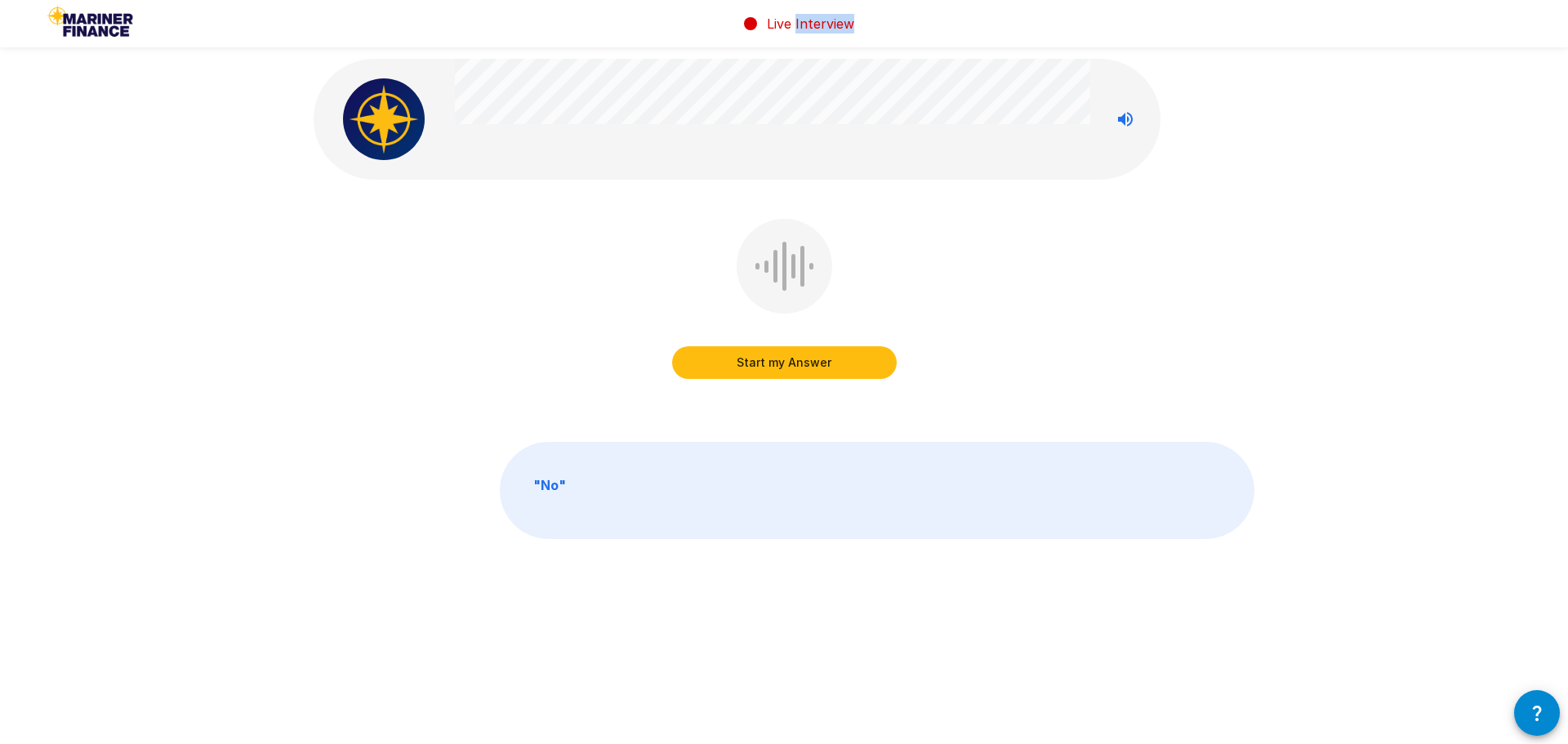
click at [783, 359] on button "Start my Answer" at bounding box center [784, 362] width 225 height 33
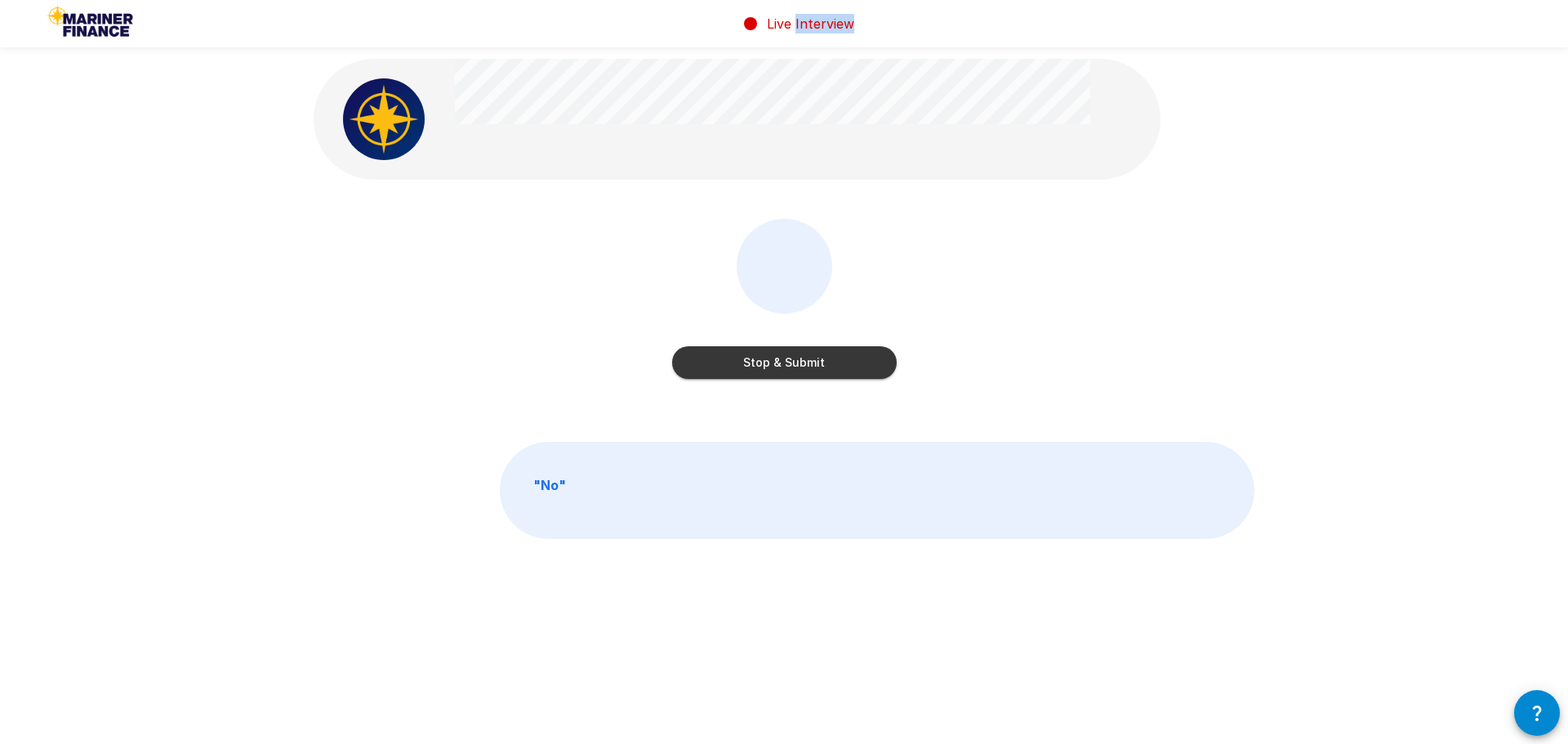
click at [783, 359] on button "Stop & Submit" at bounding box center [784, 362] width 225 height 33
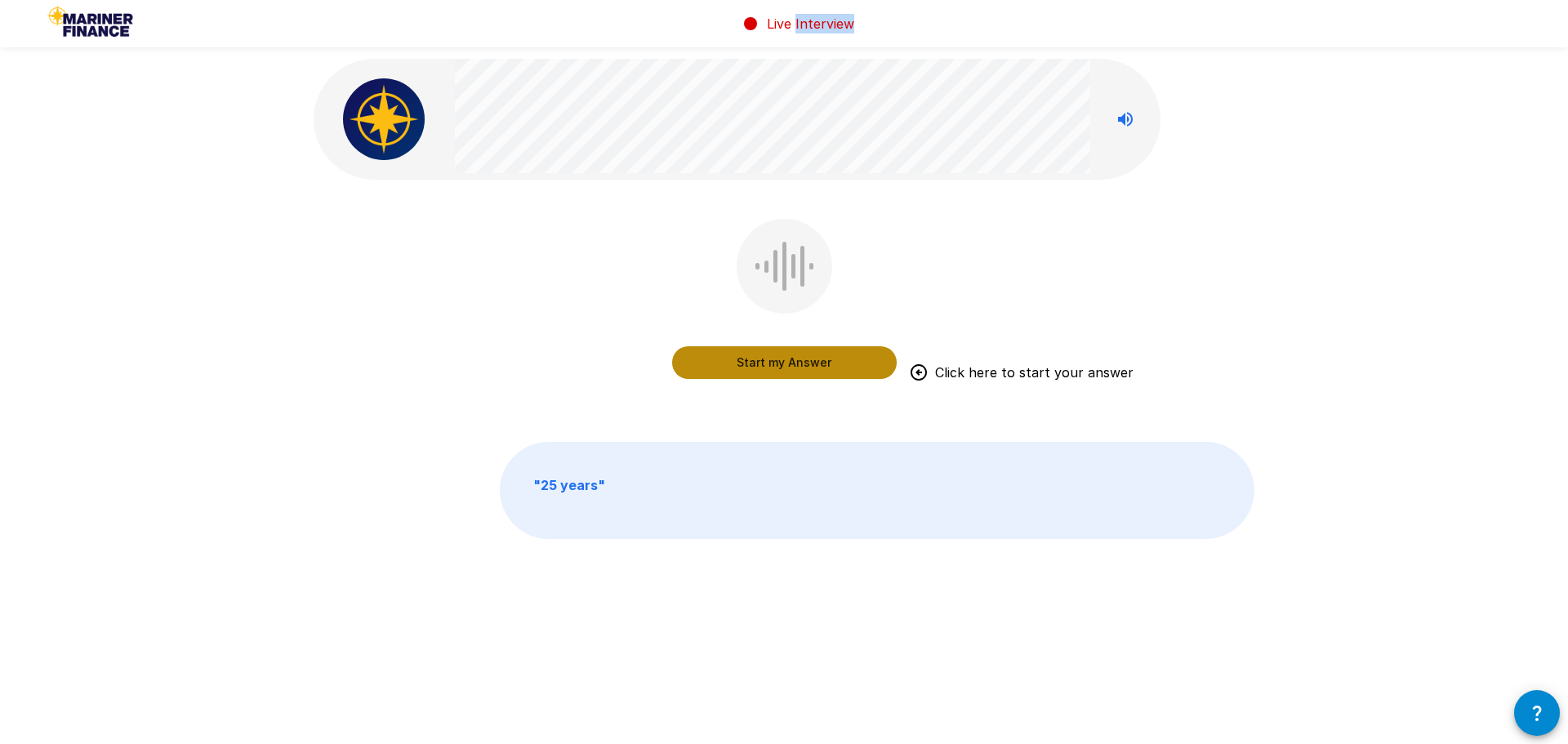
click at [783, 359] on button "Start my Answer" at bounding box center [784, 362] width 225 height 33
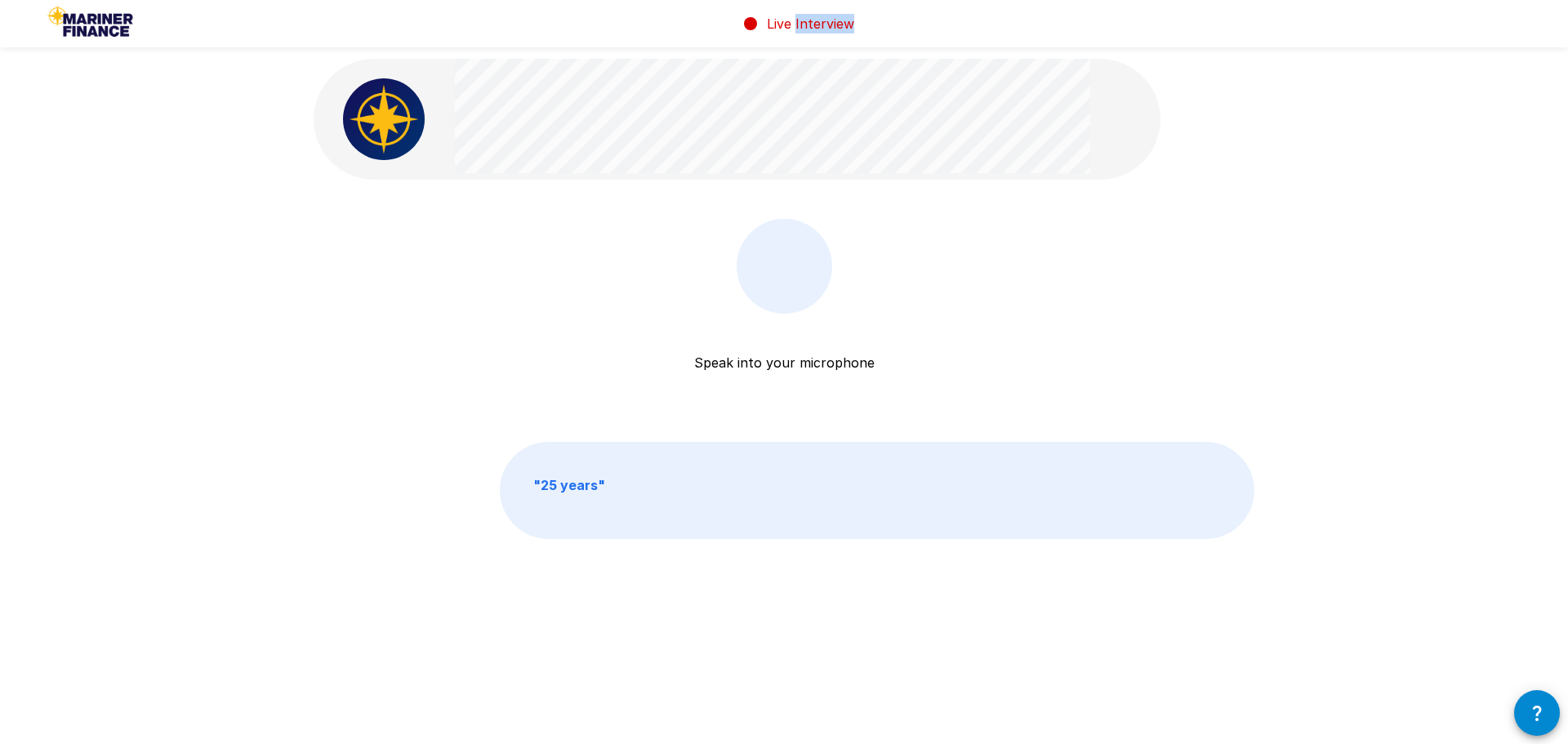
click at [783, 359] on p "Speak into your microphone" at bounding box center [784, 342] width 180 height 59
click at [783, 359] on button "Stop & Submit" at bounding box center [784, 362] width 225 height 33
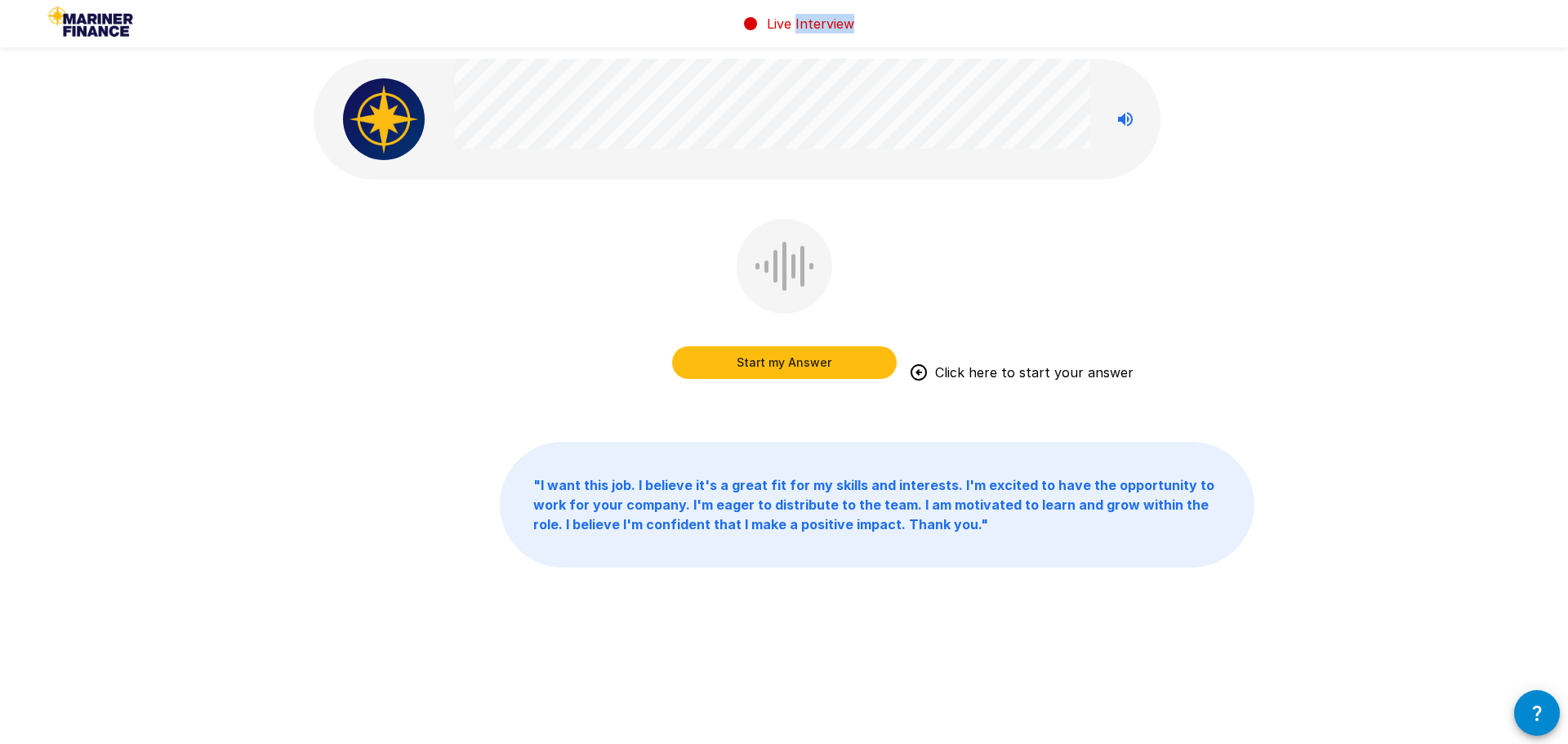
click at [783, 359] on button "Start my Answer" at bounding box center [784, 362] width 225 height 33
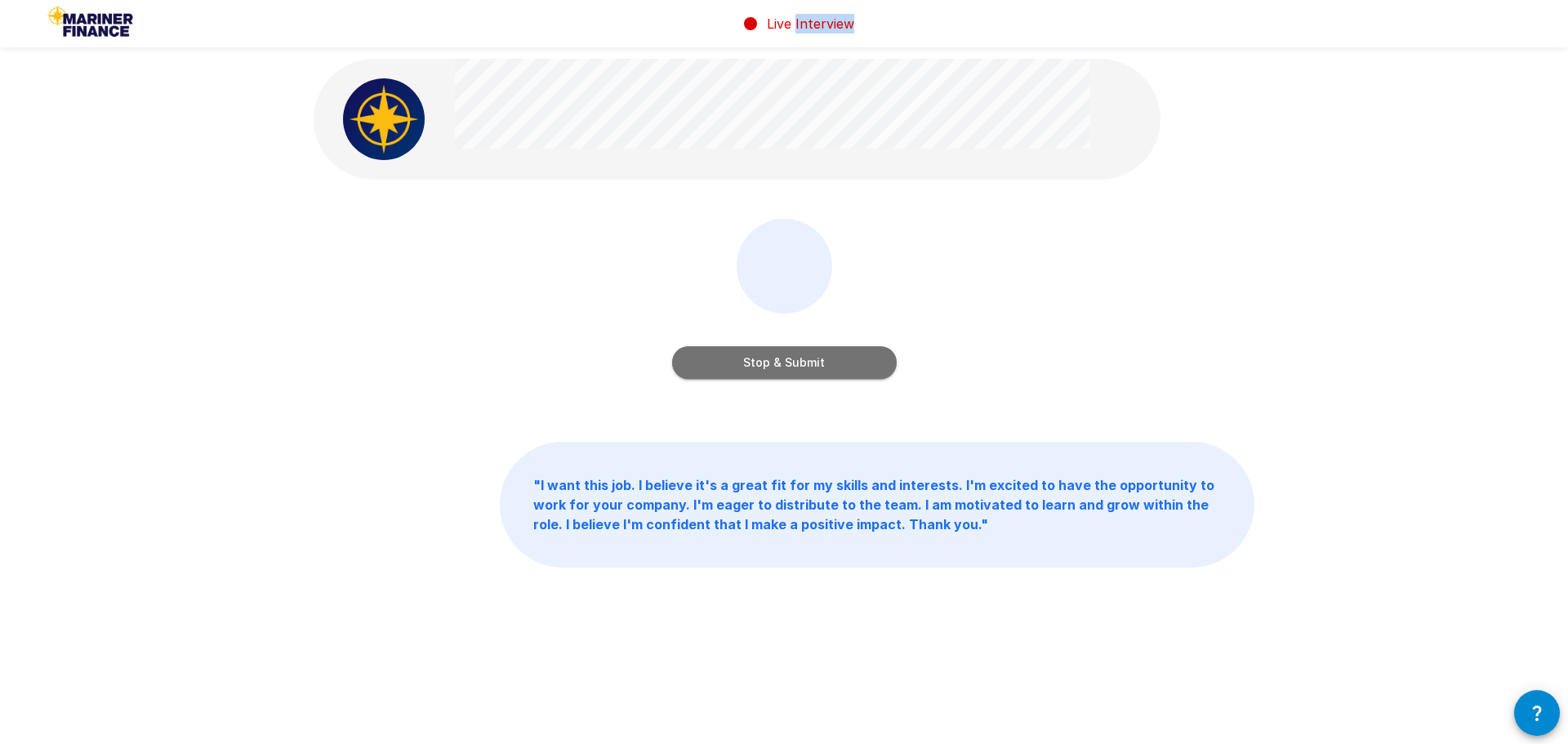
click at [783, 359] on button "Stop & Submit" at bounding box center [784, 362] width 225 height 33
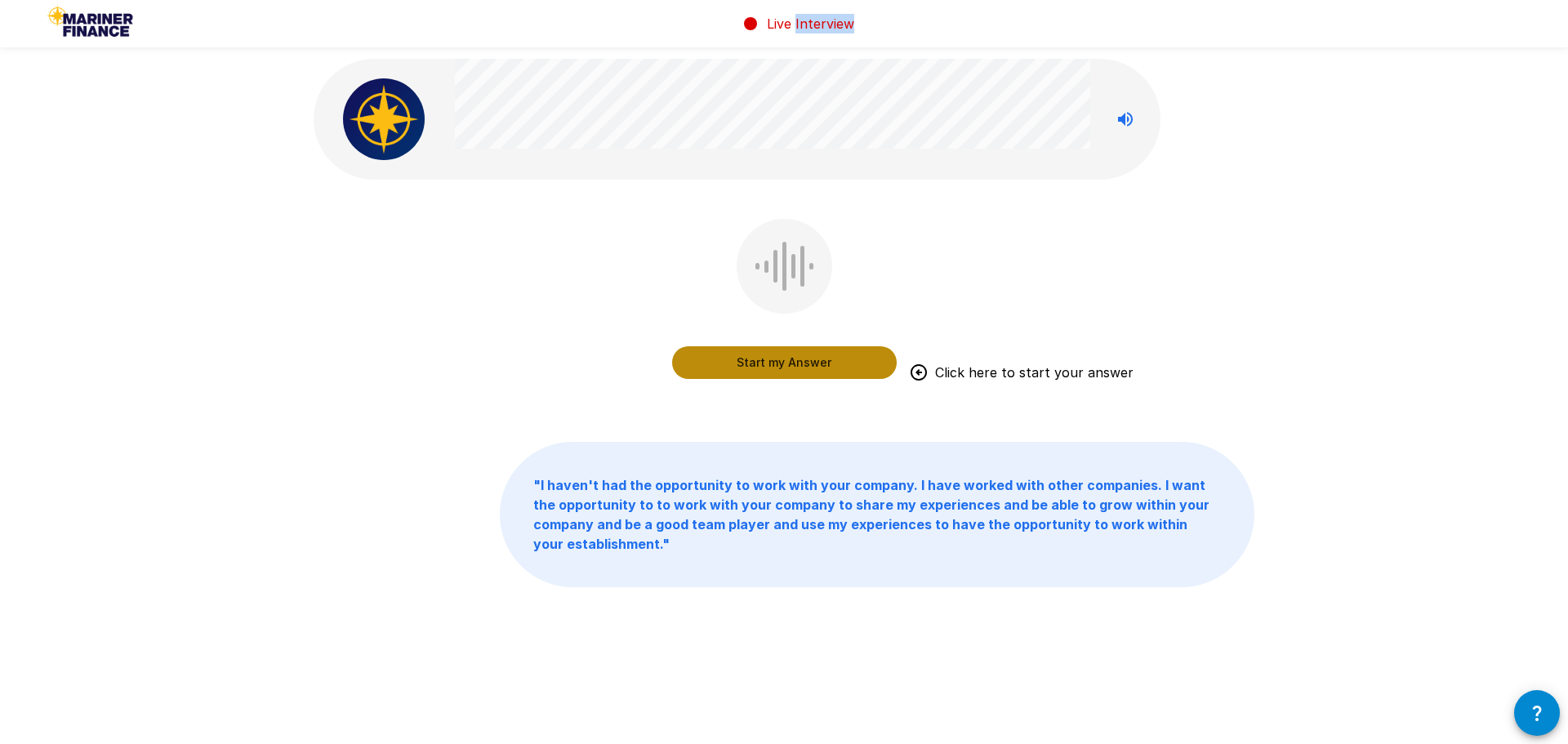
click at [783, 359] on button "Start my Answer" at bounding box center [784, 362] width 225 height 33
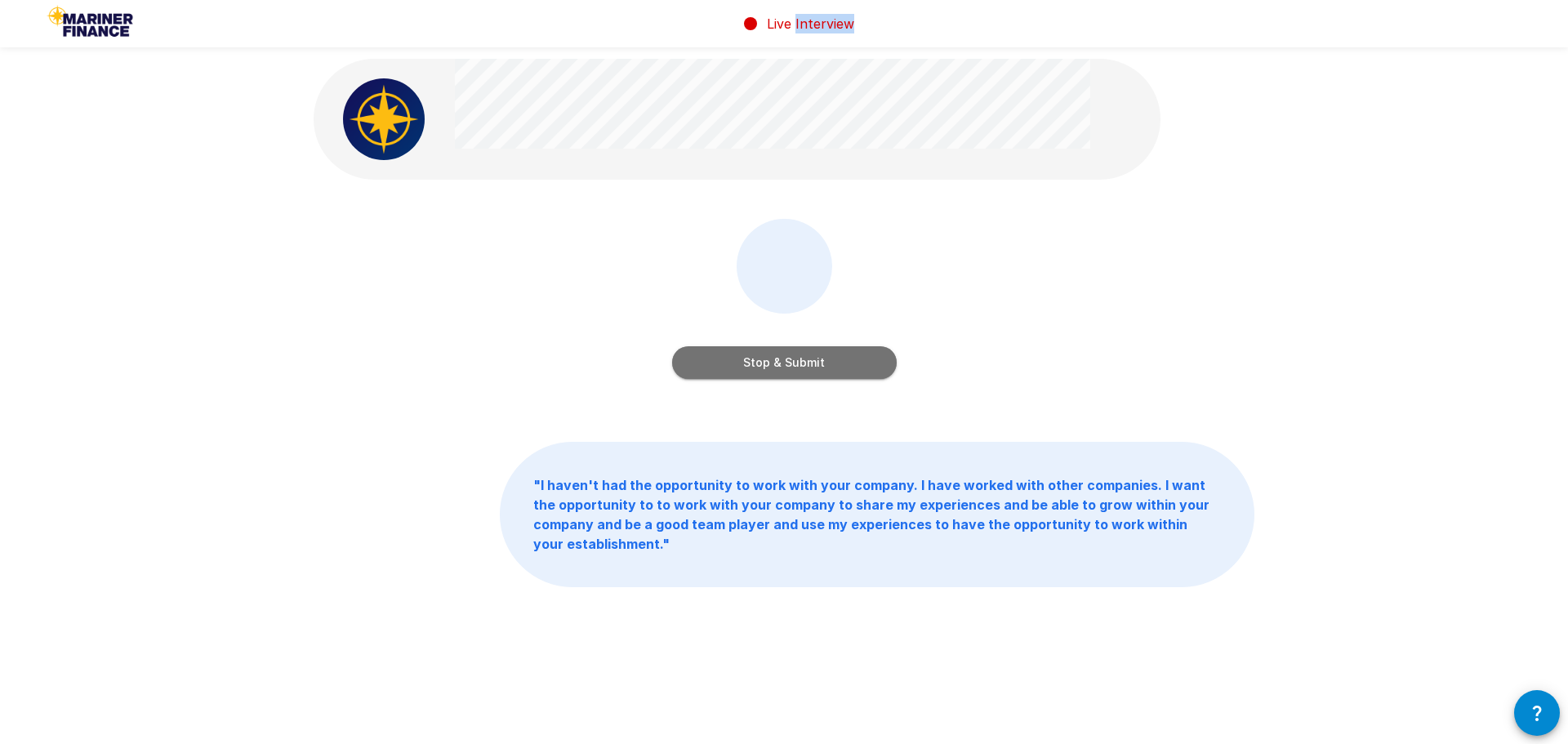
click at [783, 359] on button "Stop & Submit" at bounding box center [784, 362] width 225 height 33
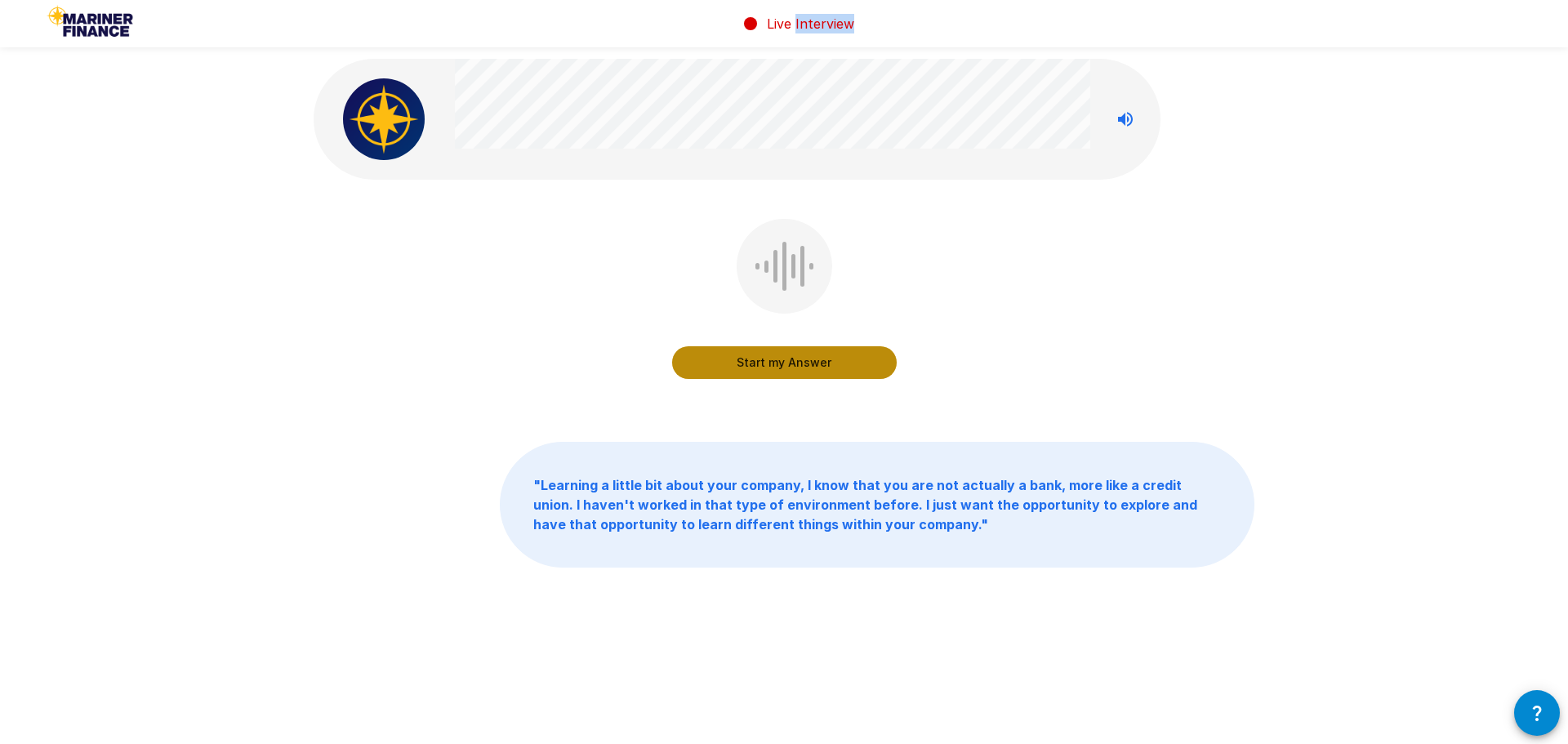
click at [783, 359] on button "Start my Answer" at bounding box center [784, 362] width 225 height 33
click at [783, 359] on button "Stop & Submit" at bounding box center [784, 362] width 225 height 33
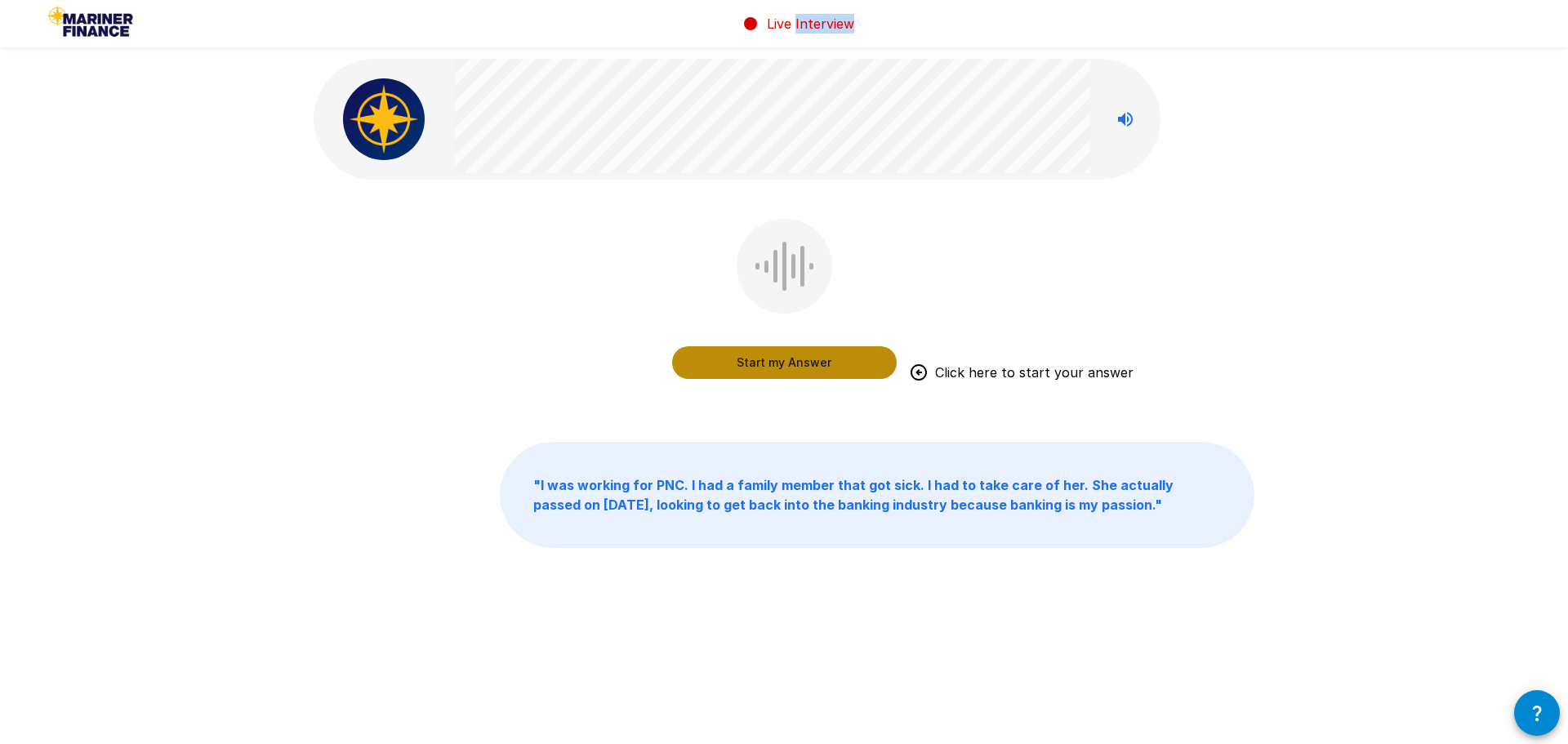
click at [783, 359] on button "Start my Answer" at bounding box center [784, 362] width 225 height 33
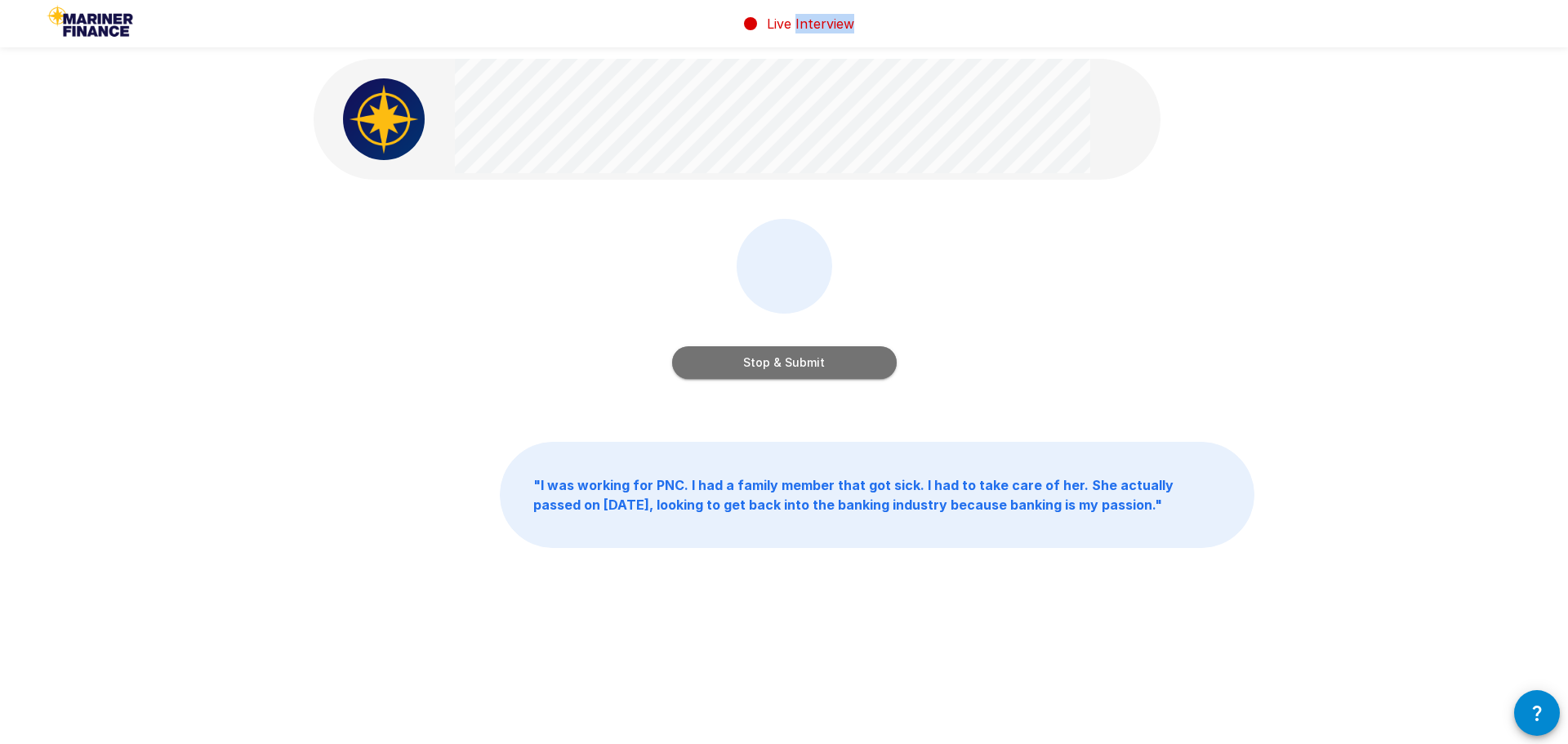
click at [783, 359] on button "Stop & Submit" at bounding box center [784, 362] width 225 height 33
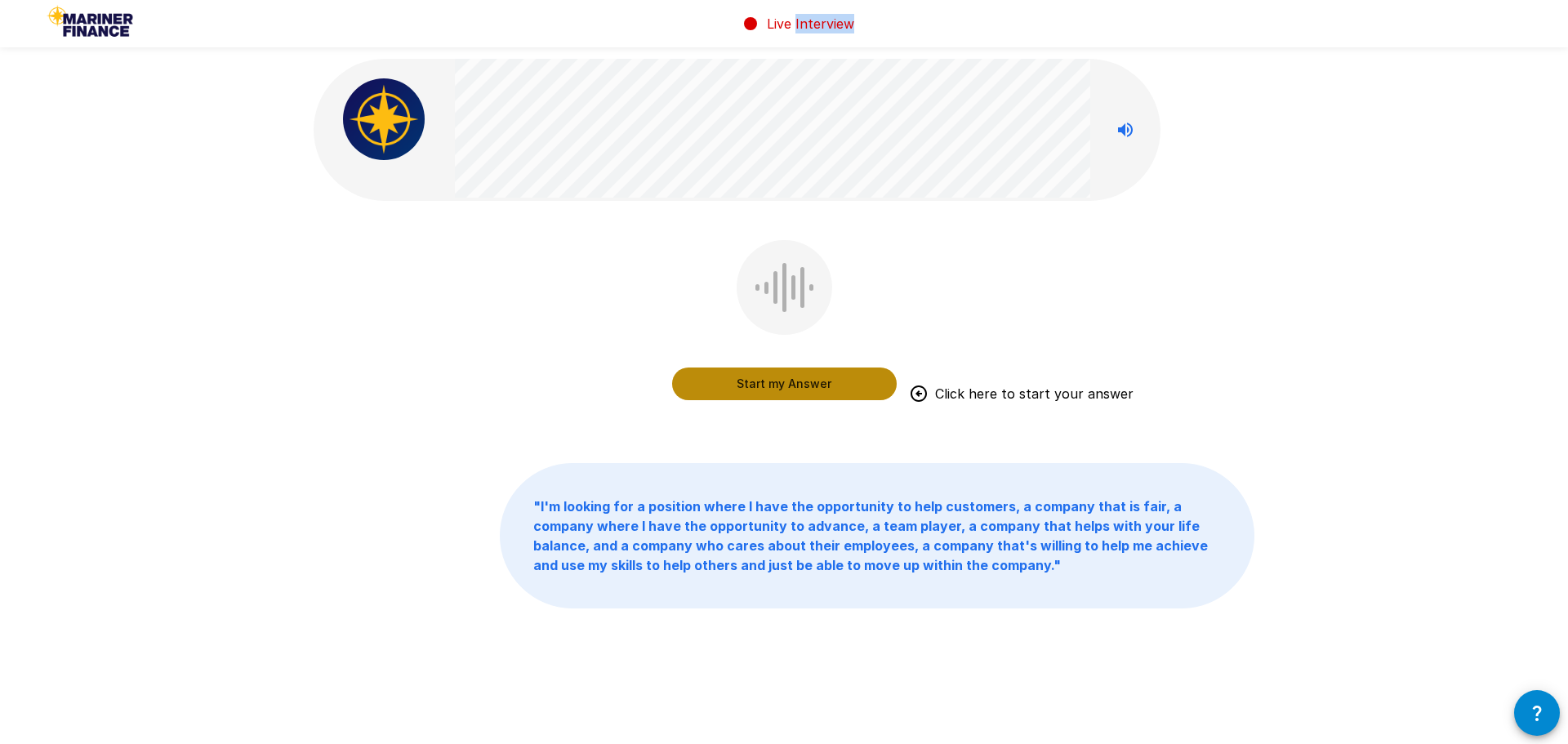
drag, startPoint x: 787, startPoint y: 376, endPoint x: 770, endPoint y: 382, distance: 18.0
click at [770, 382] on button "Start my Answer" at bounding box center [784, 384] width 225 height 33
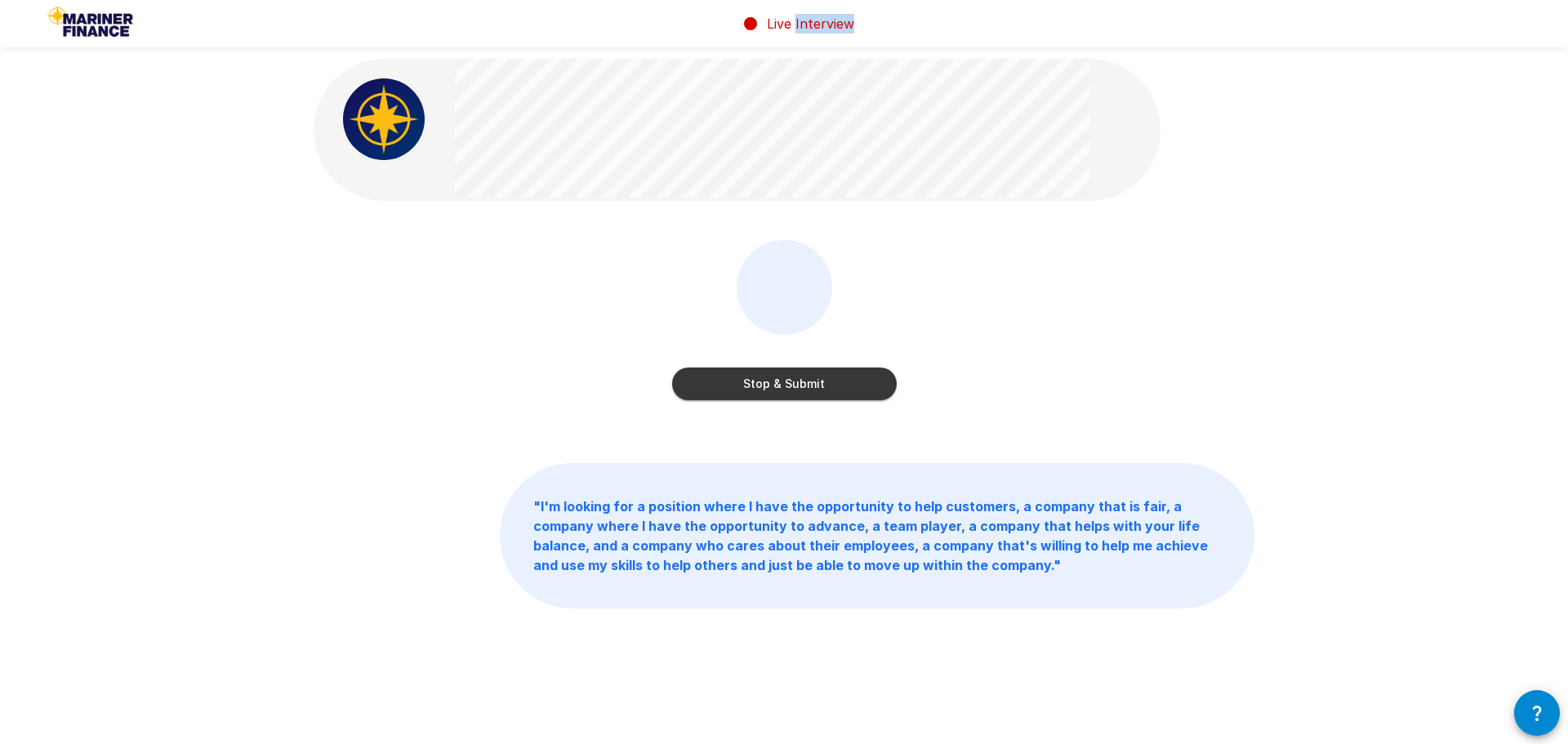
click at [770, 382] on button "Stop & Submit" at bounding box center [784, 384] width 225 height 33
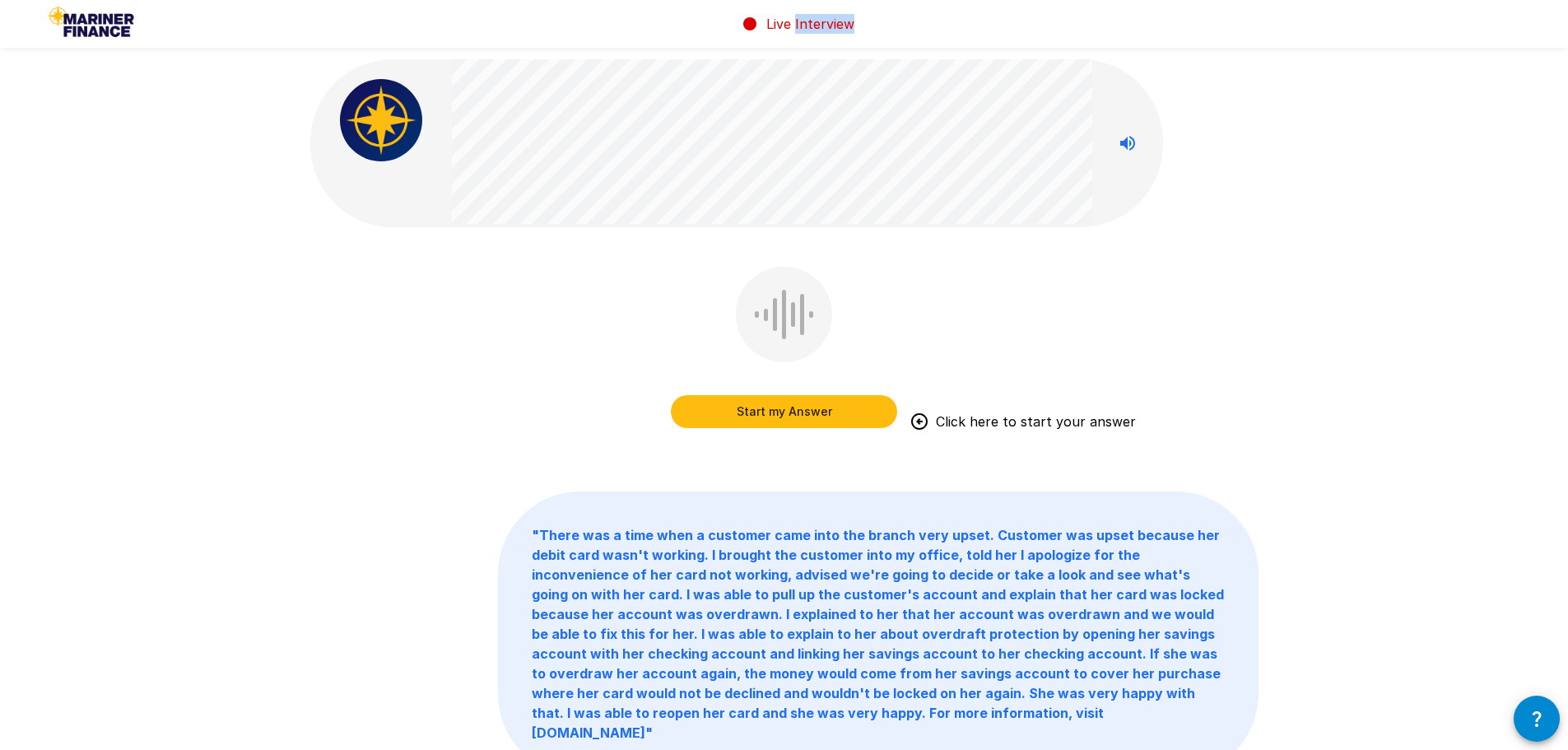
click at [761, 412] on button "Start my Answer" at bounding box center [783, 412] width 226 height 33
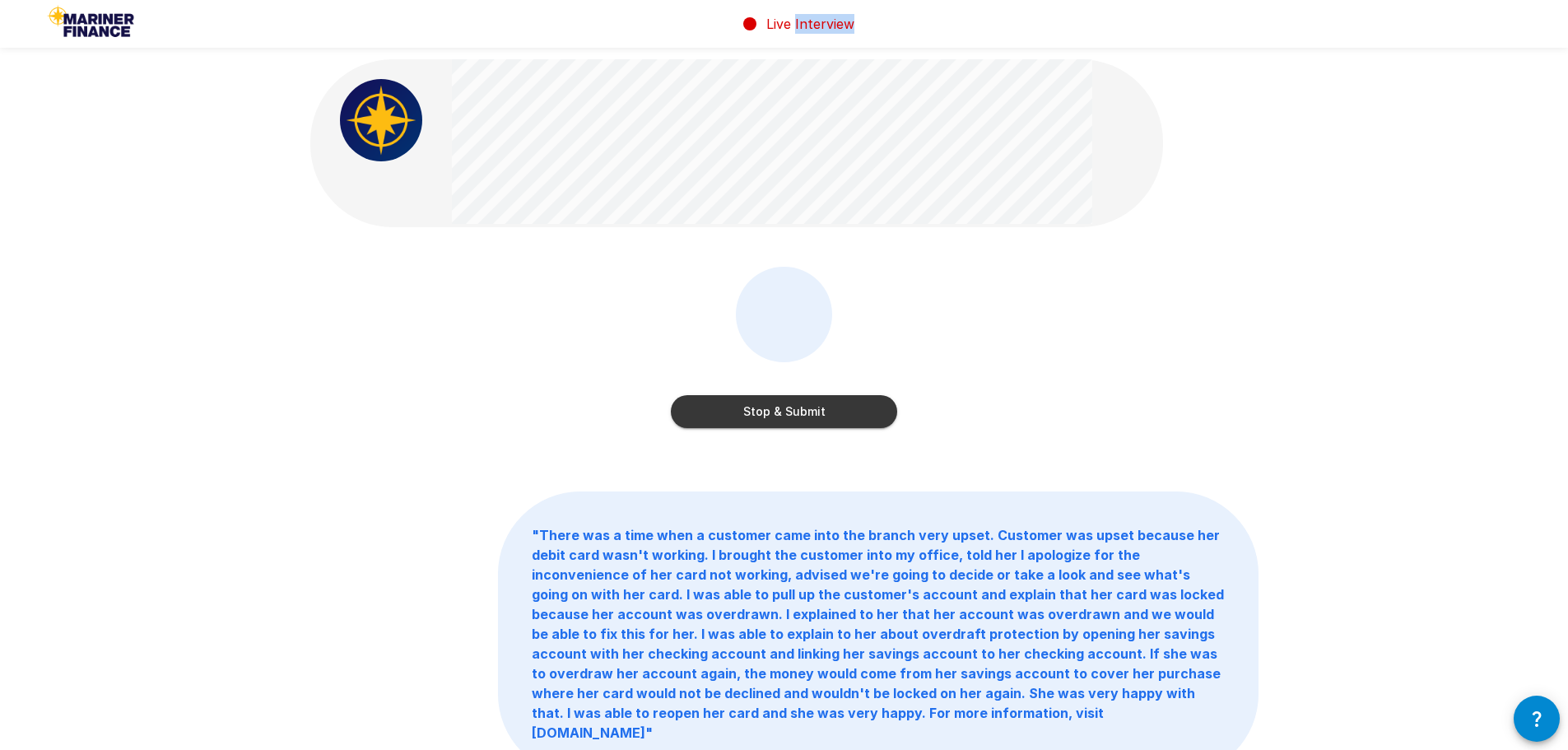
click at [761, 412] on button "Stop & Submit" at bounding box center [783, 412] width 226 height 33
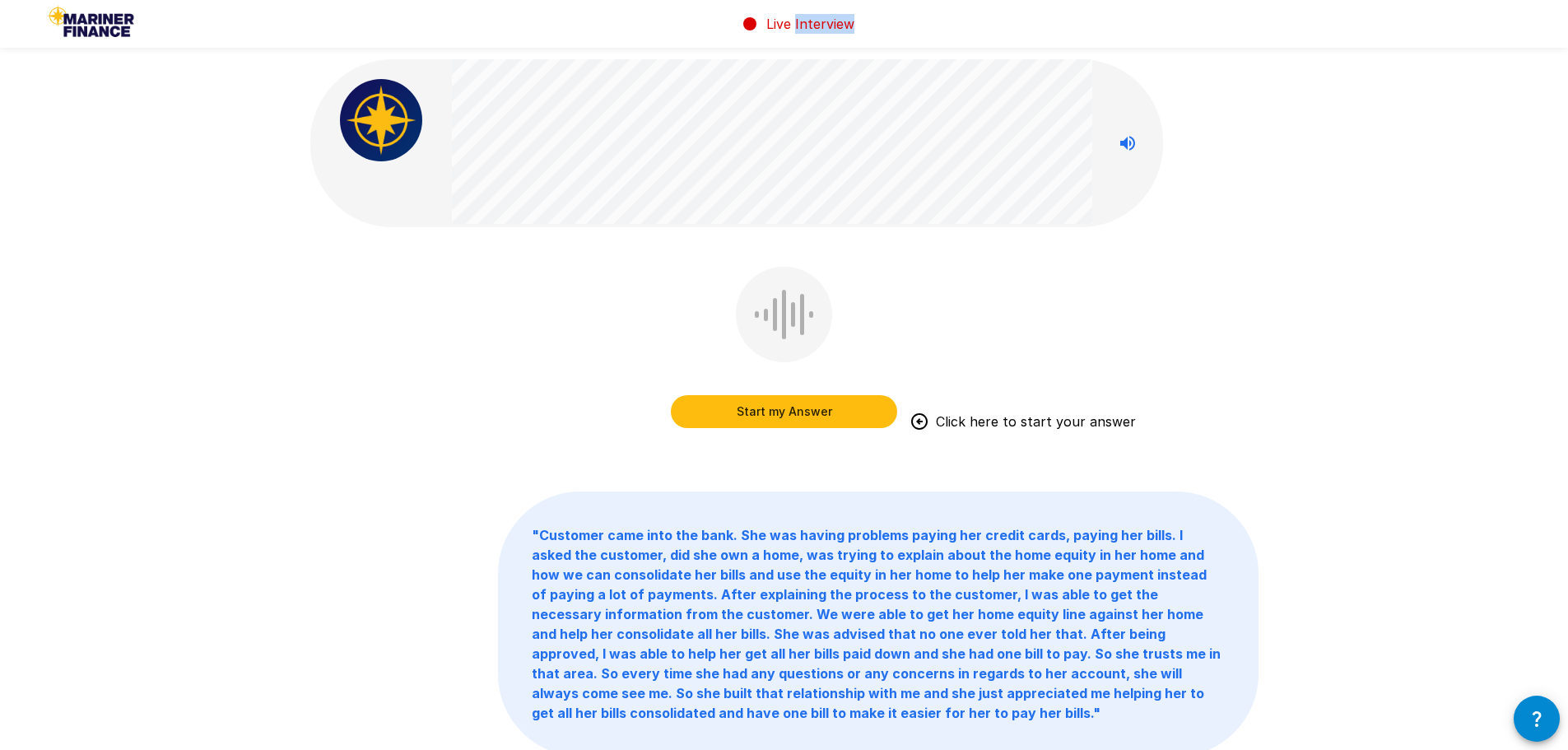
click at [761, 412] on button "Start my Answer" at bounding box center [783, 412] width 226 height 33
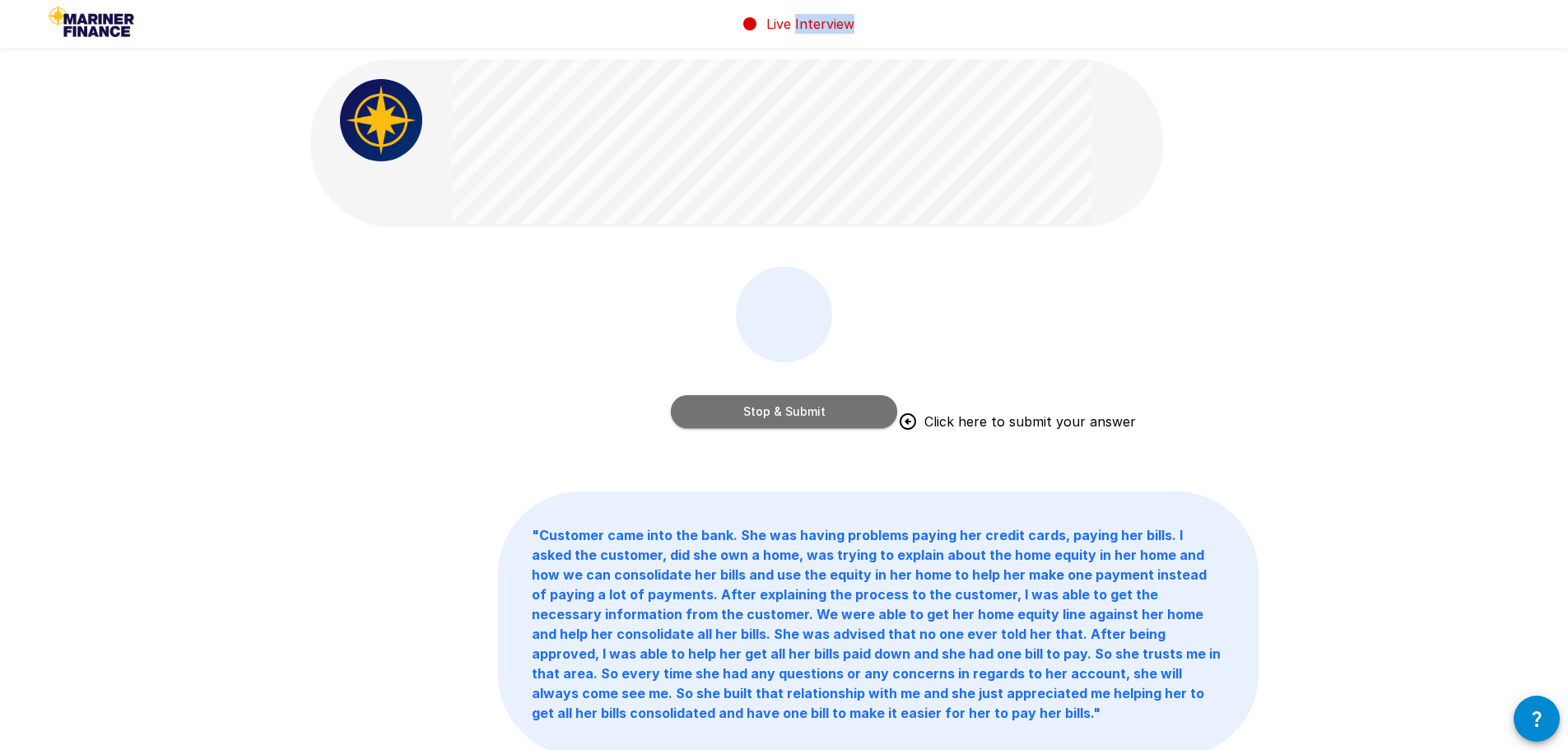
click at [761, 412] on button "Stop & Submit" at bounding box center [783, 412] width 226 height 33
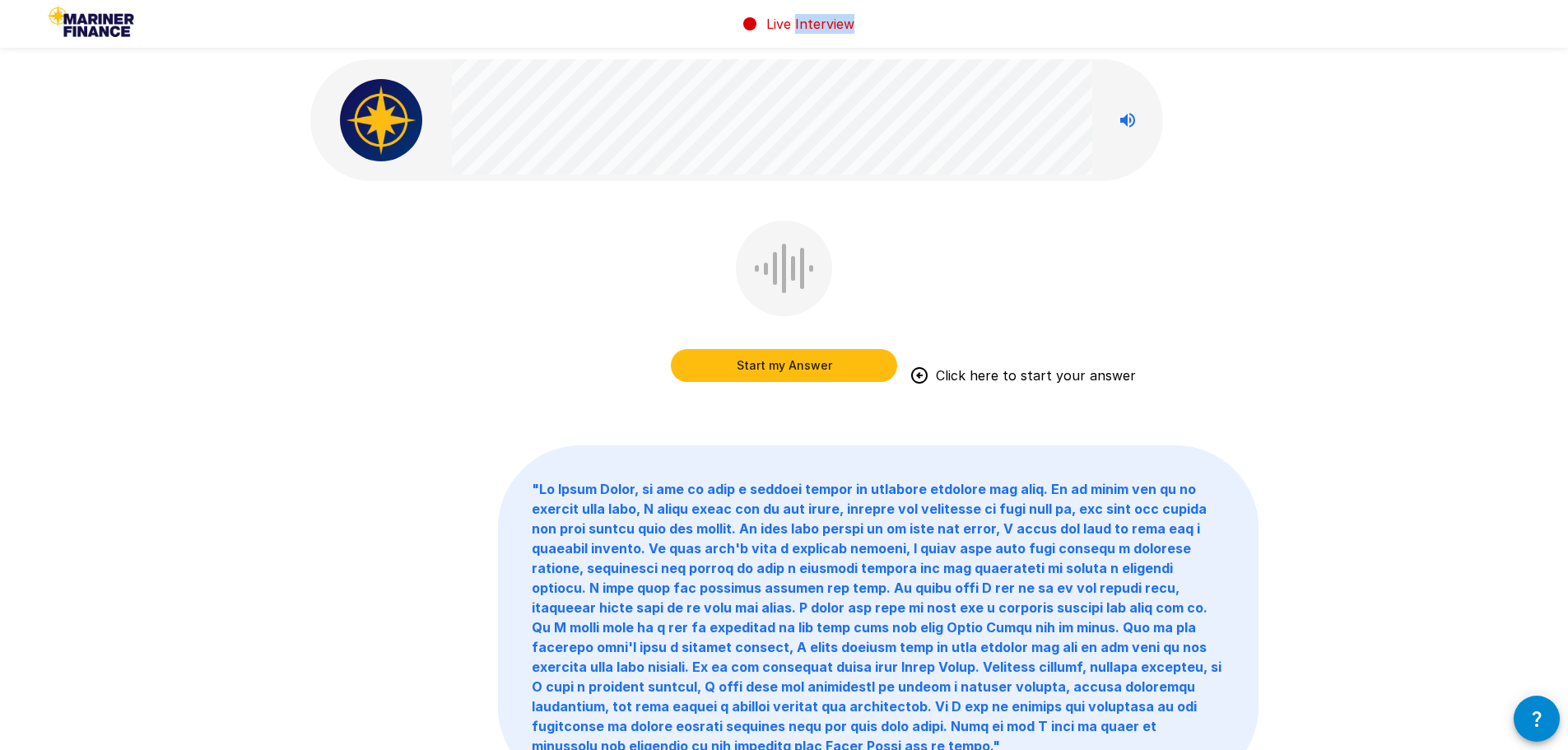
click at [765, 362] on button "Start my Answer" at bounding box center [783, 365] width 226 height 33
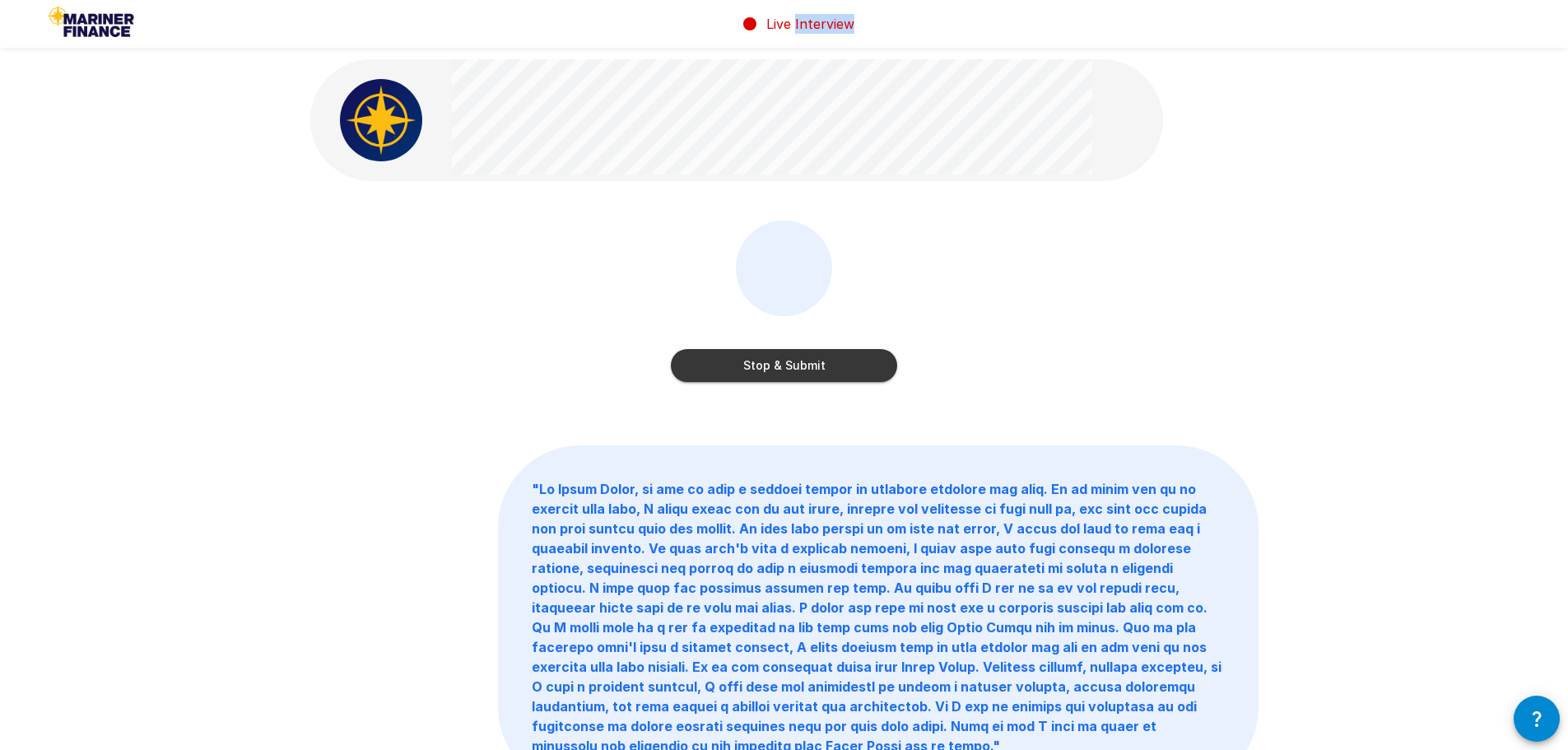
click at [765, 362] on button "Stop & Submit" at bounding box center [783, 365] width 226 height 33
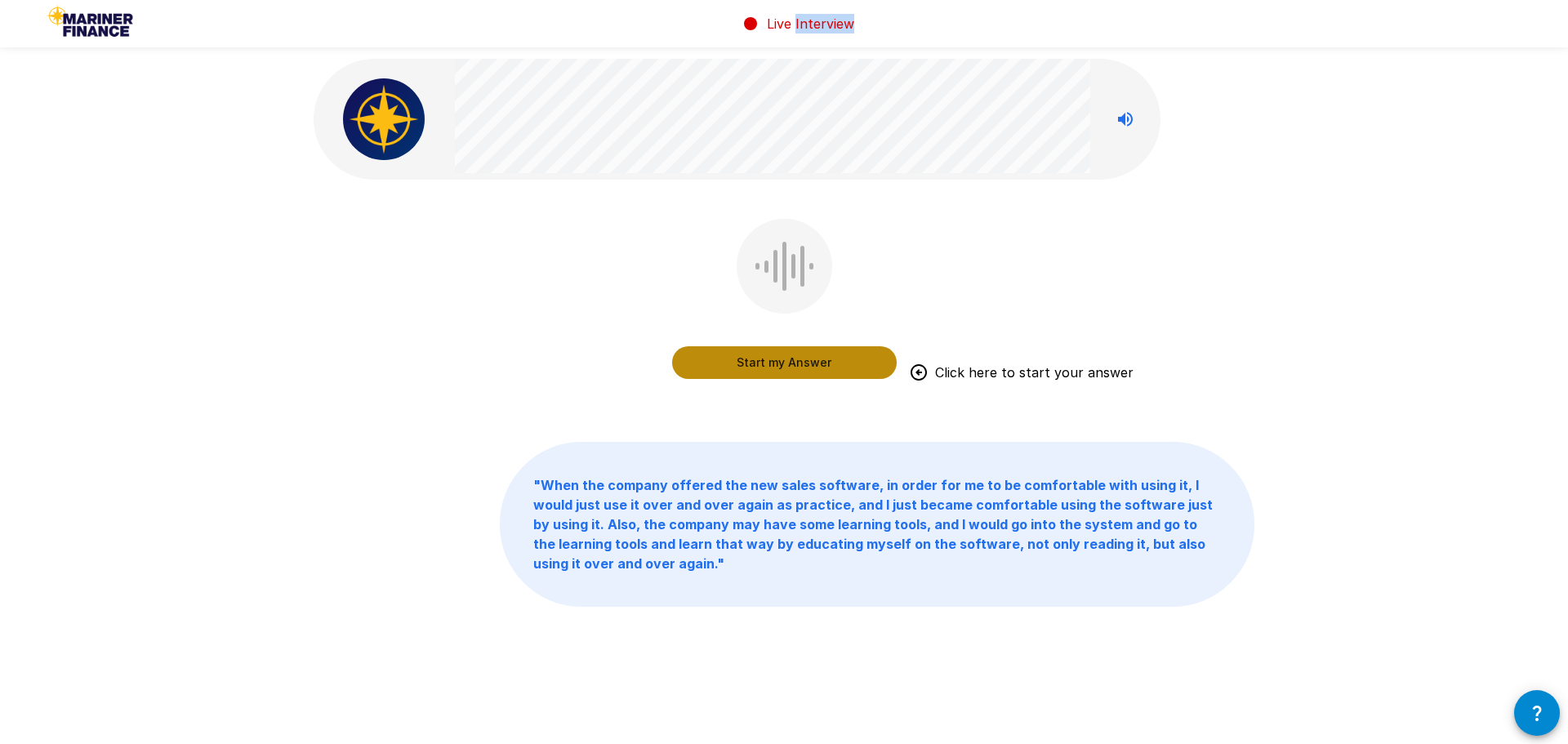
click at [758, 359] on button "Start my Answer" at bounding box center [784, 362] width 225 height 33
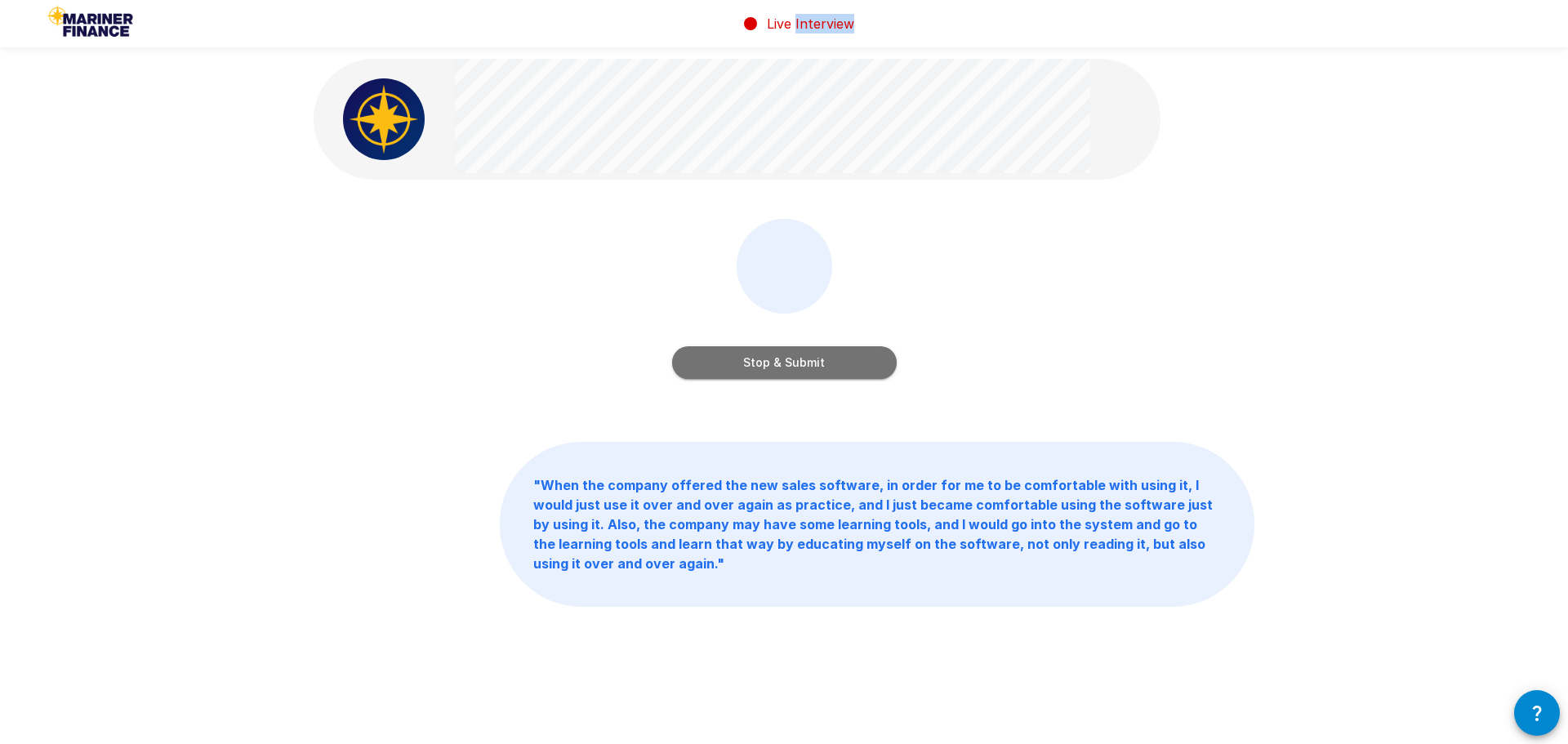
click at [758, 359] on button "Stop & Submit" at bounding box center [784, 362] width 225 height 33
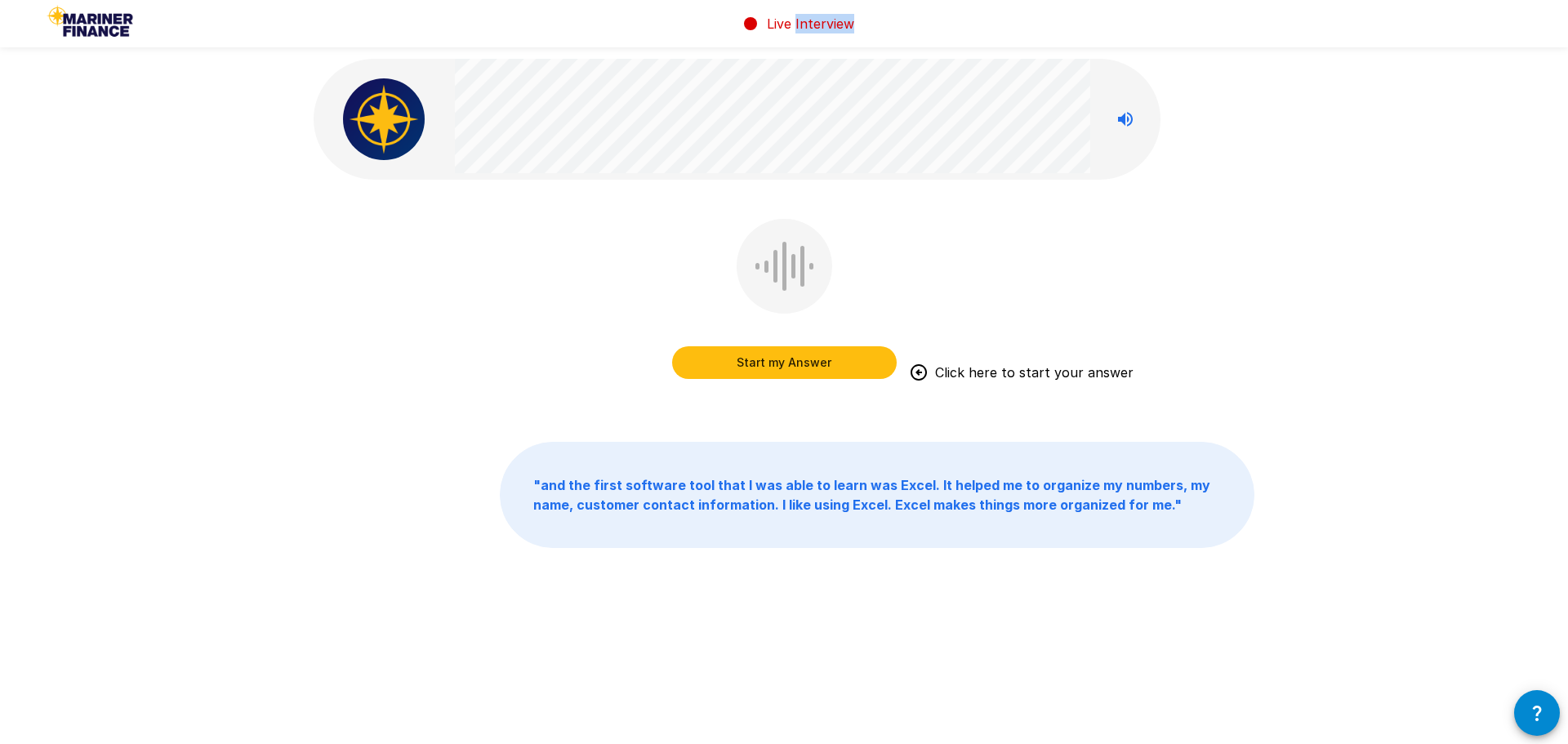
click at [787, 361] on button "Start my Answer" at bounding box center [784, 362] width 225 height 33
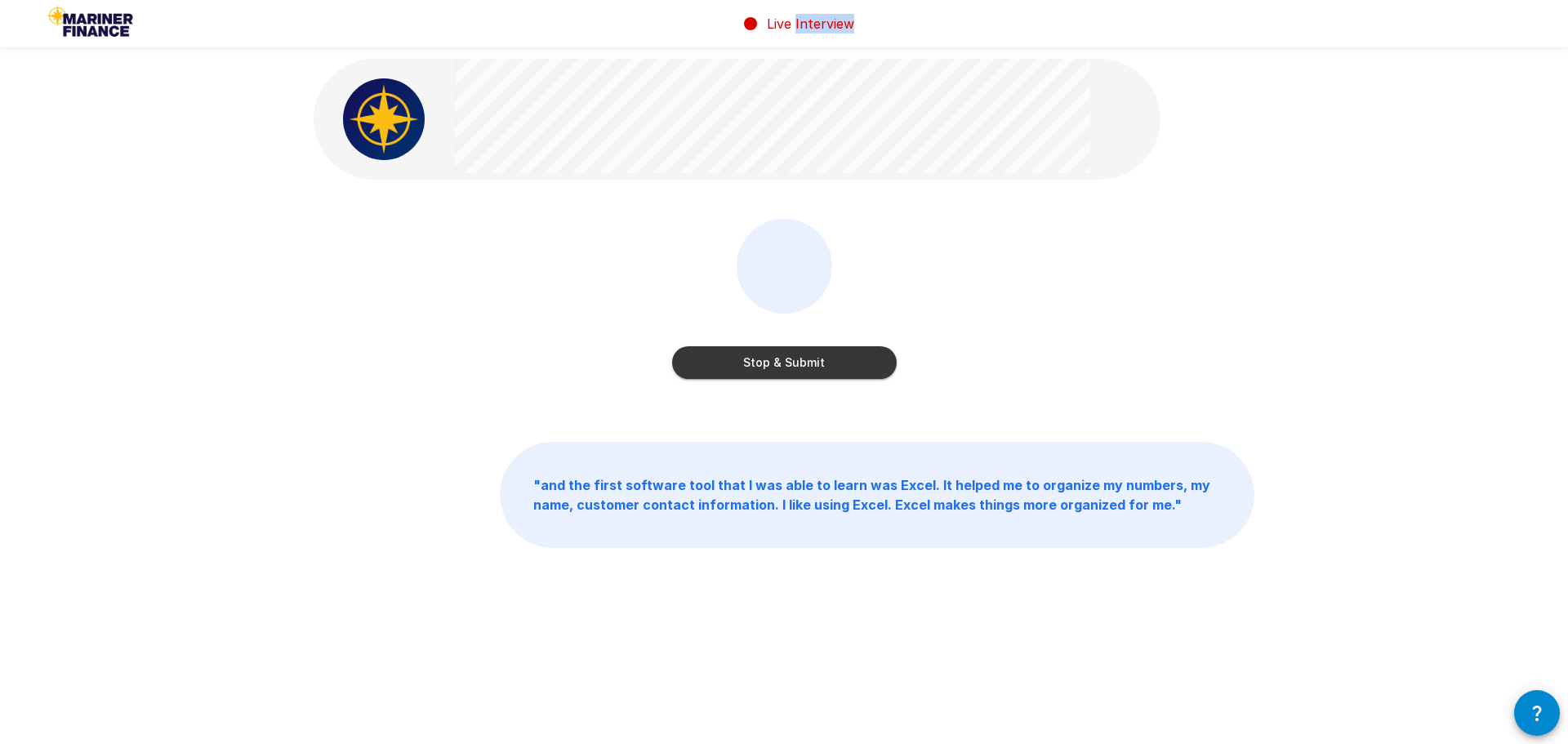
click at [787, 361] on button "Stop & Submit" at bounding box center [784, 362] width 225 height 33
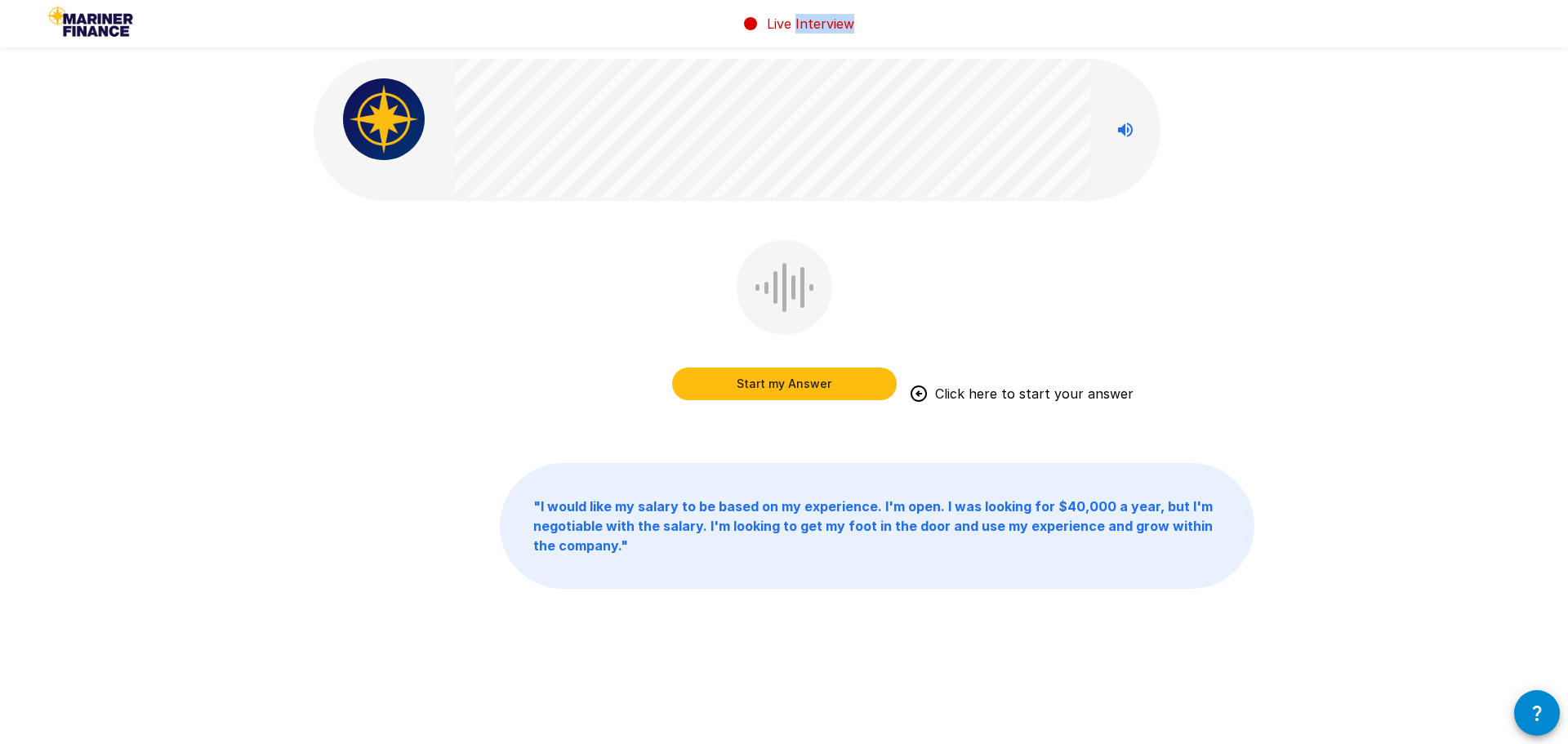
click at [776, 385] on button "Start my Answer" at bounding box center [784, 384] width 225 height 33
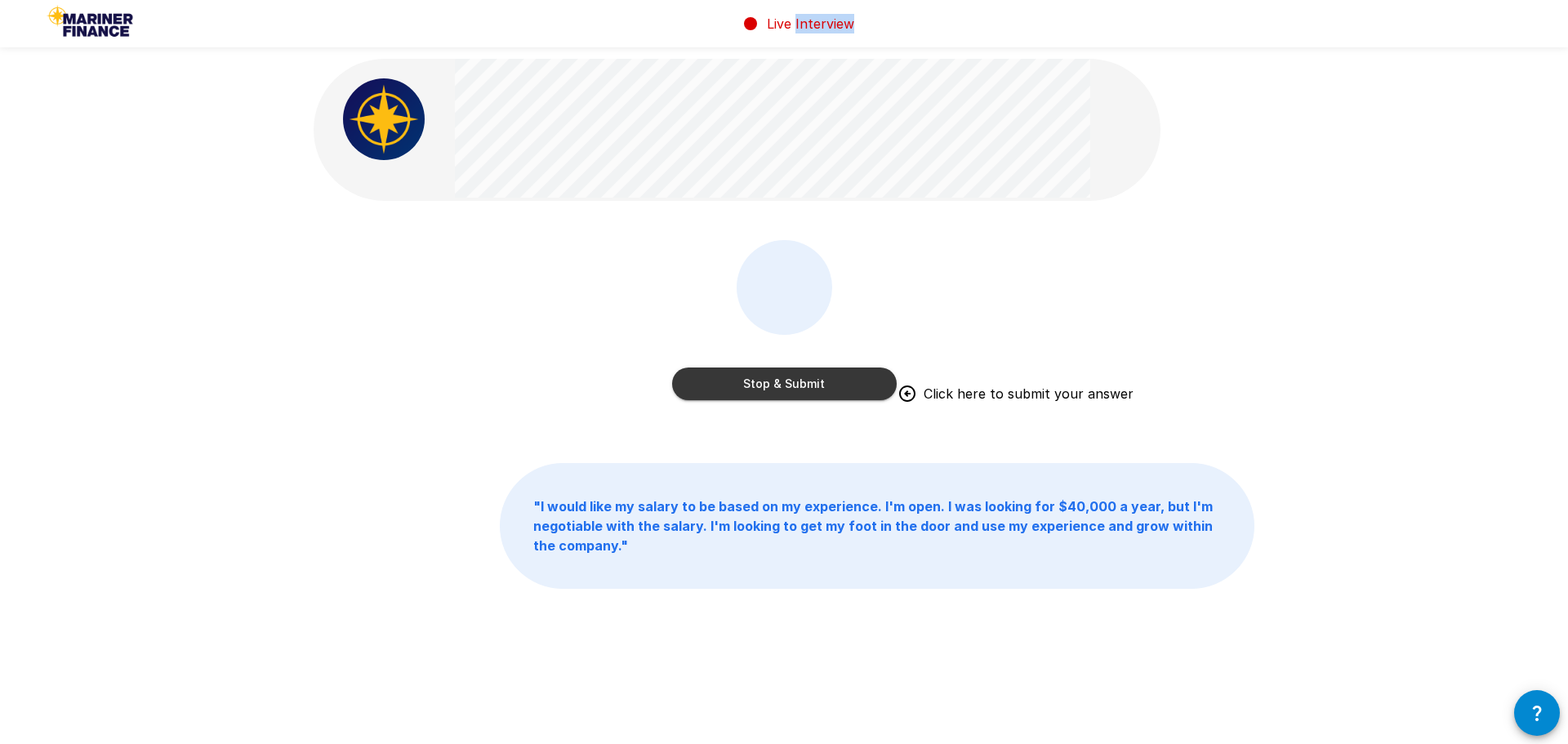
click at [776, 385] on button "Stop & Submit" at bounding box center [784, 384] width 225 height 33
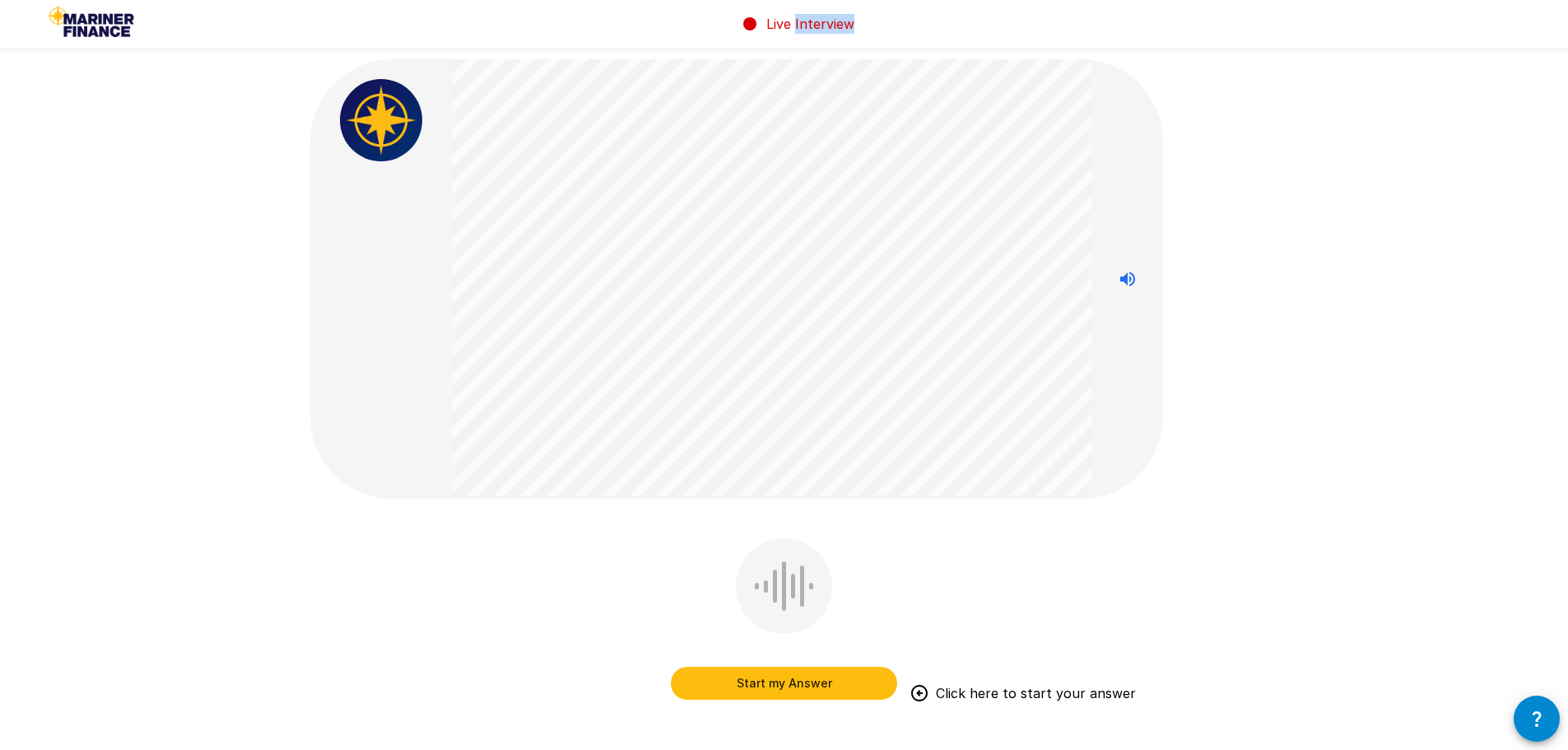
click at [776, 681] on button "Start my Answer" at bounding box center [783, 683] width 226 height 33
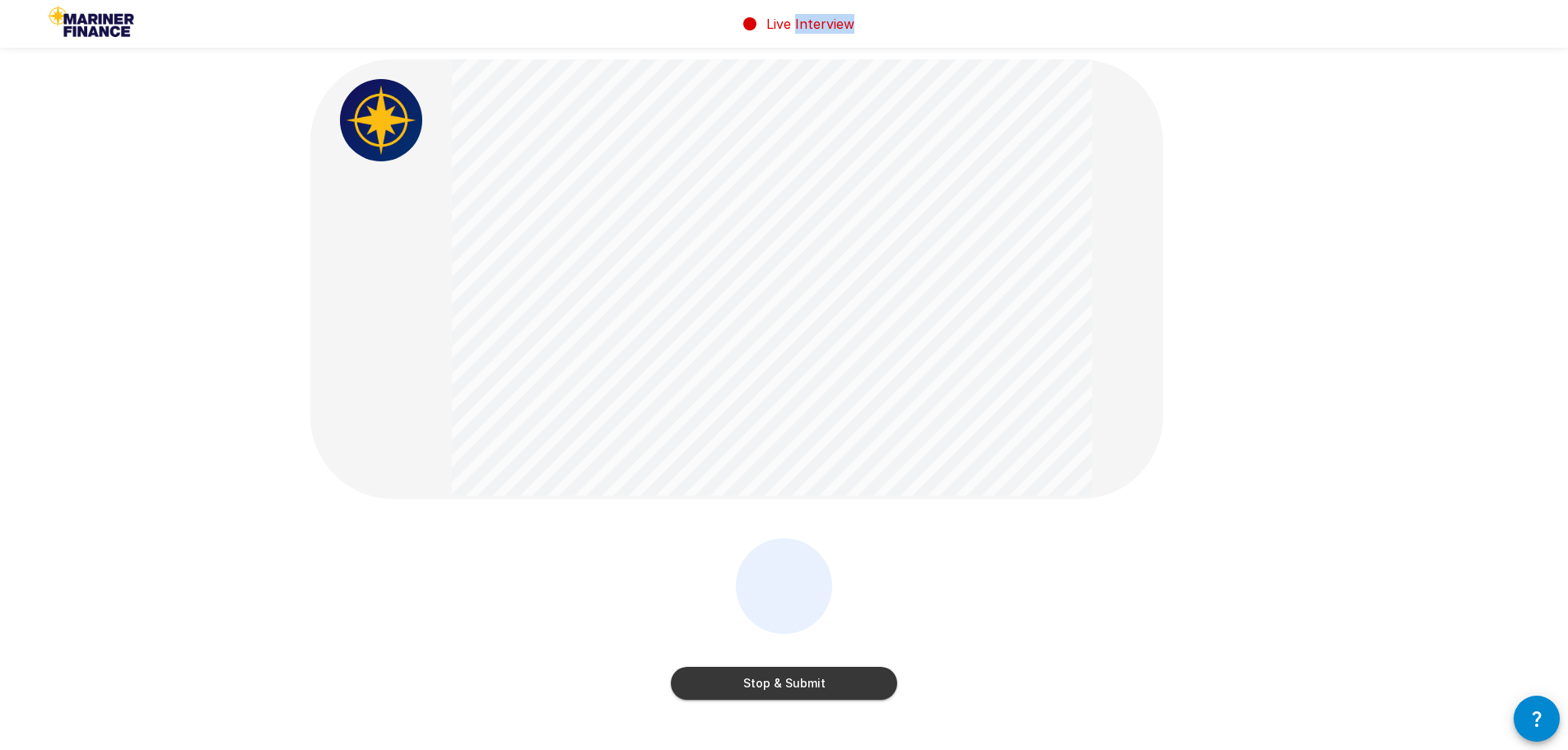
click at [776, 681] on button "Stop & Submit" at bounding box center [783, 683] width 226 height 33
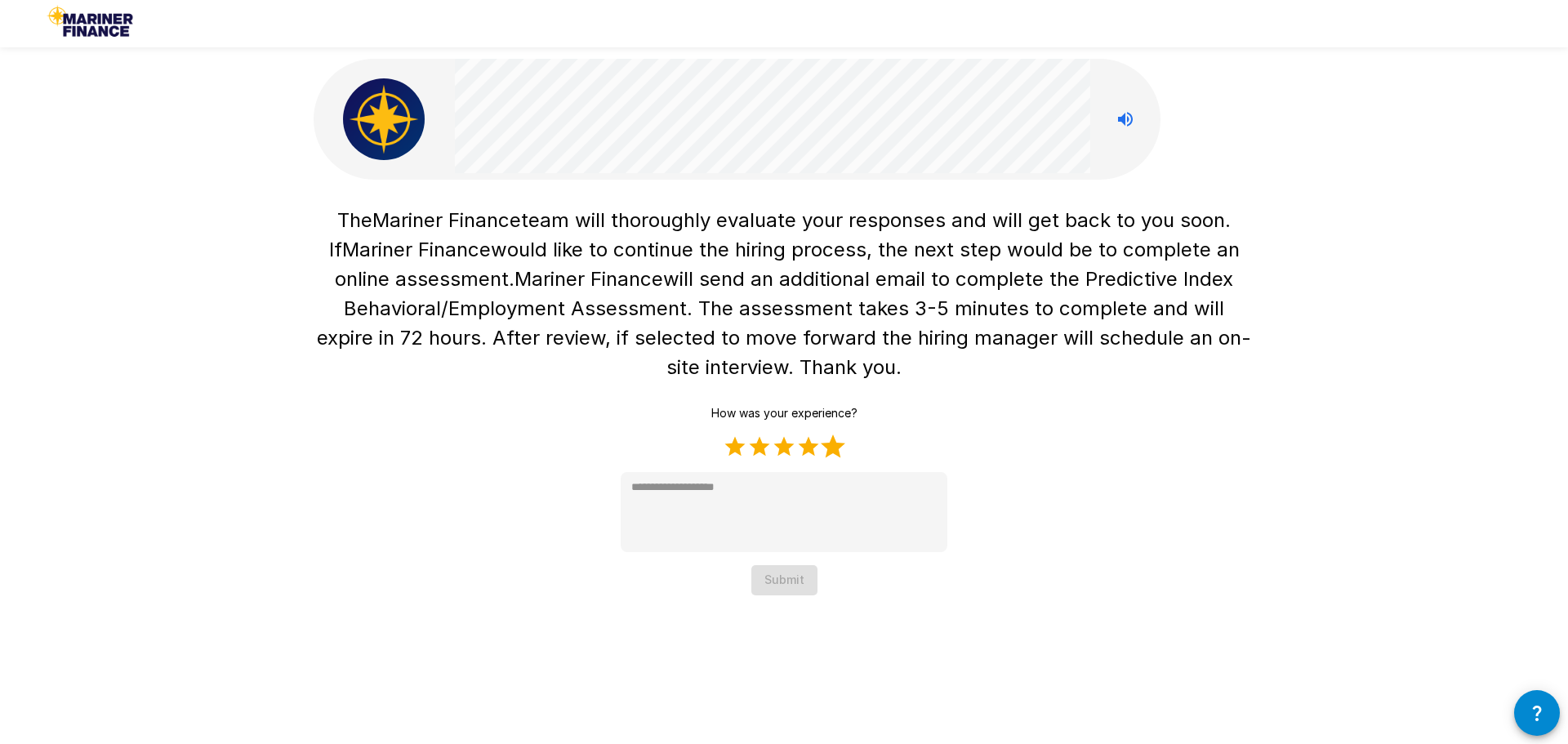
click at [829, 447] on label "5 Stars" at bounding box center [832, 446] width 24 height 24
type textarea "*"
click at [782, 576] on button "Submit" at bounding box center [784, 579] width 66 height 30
